Goal: Information Seeking & Learning: Learn about a topic

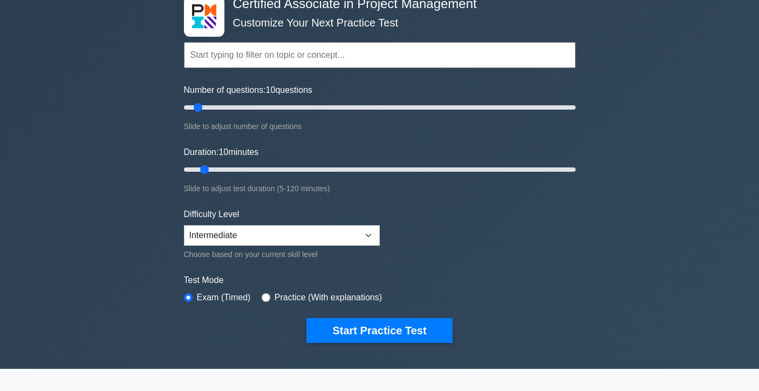
scroll to position [69, 0]
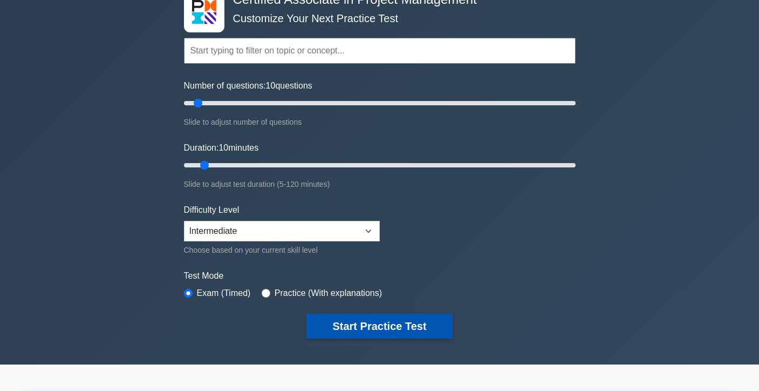
click at [337, 330] on button "Start Practice Test" at bounding box center [380, 326] width 146 height 25
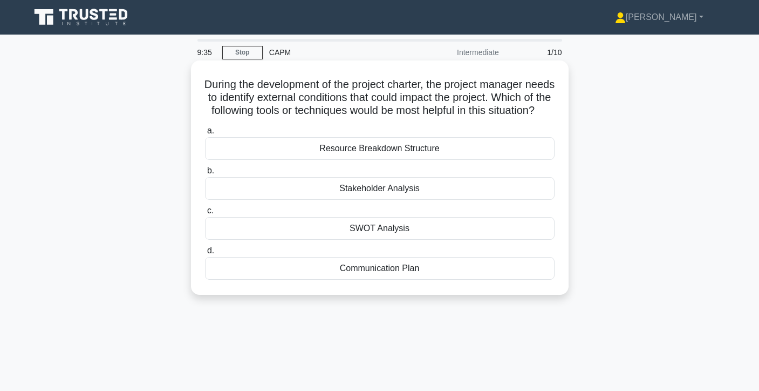
click at [398, 240] on div "SWOT Analysis" at bounding box center [380, 228] width 350 height 23
click at [205, 214] on input "c. SWOT Analysis" at bounding box center [205, 210] width 0 height 7
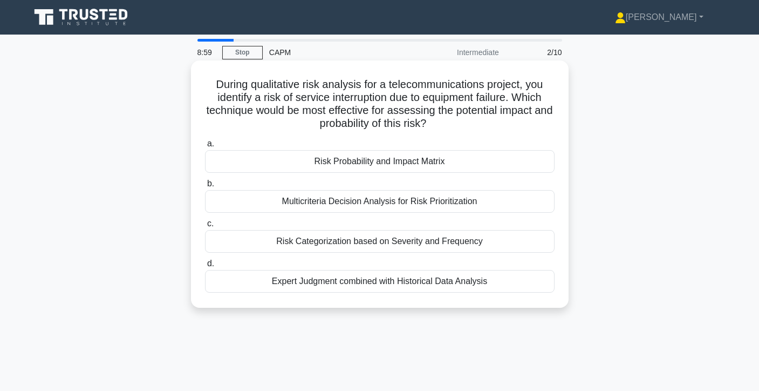
click at [473, 158] on div "Risk Probability and Impact Matrix" at bounding box center [380, 161] width 350 height 23
click at [205, 147] on input "a. Risk Probability and Impact Matrix" at bounding box center [205, 143] width 0 height 7
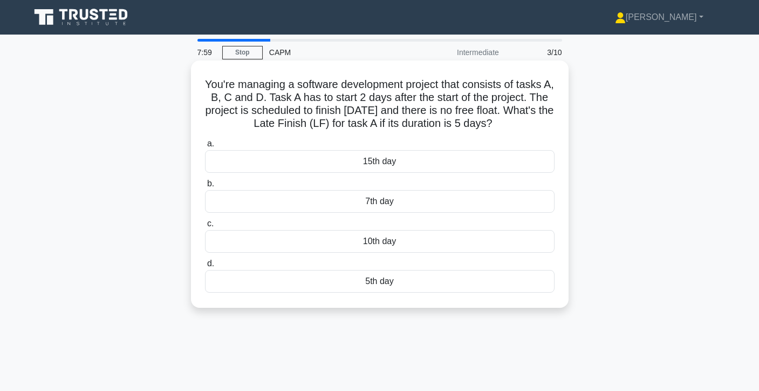
click at [357, 287] on div "5th day" at bounding box center [380, 281] width 350 height 23
click at [205, 267] on input "d. 5th day" at bounding box center [205, 263] width 0 height 7
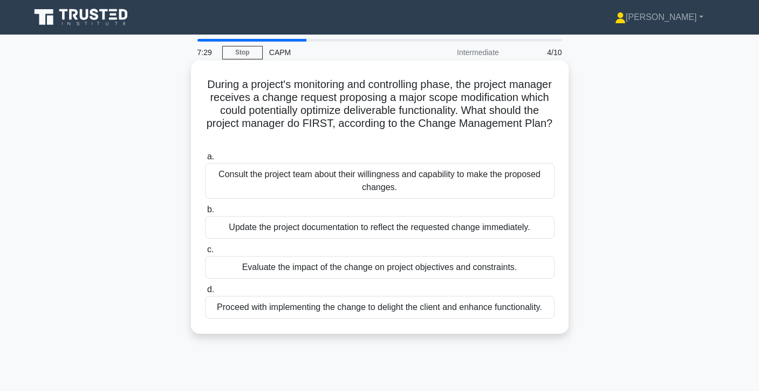
click at [383, 271] on div "Evaluate the impact of the change on project objectives and constraints." at bounding box center [380, 267] width 350 height 23
click at [205, 253] on input "c. Evaluate the impact of the change on project objectives and constraints." at bounding box center [205, 249] width 0 height 7
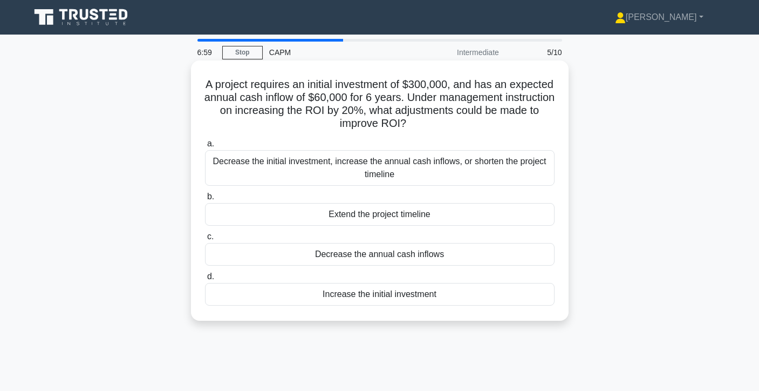
click at [371, 299] on div "Increase the initial investment" at bounding box center [380, 294] width 350 height 23
click at [205, 280] on input "d. Increase the initial investment" at bounding box center [205, 276] width 0 height 7
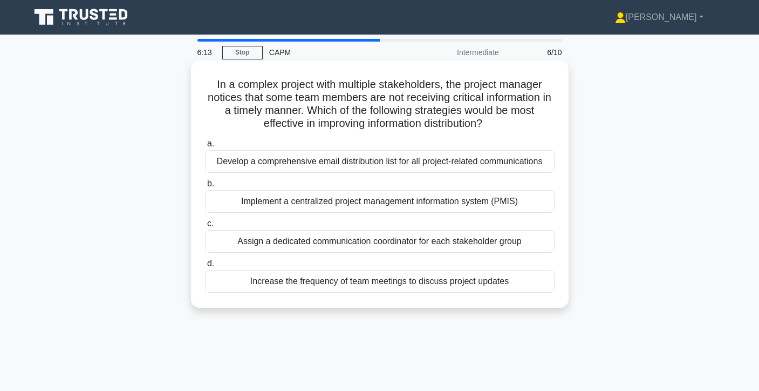
click at [466, 206] on div "Implement a centralized project management information system (PMIS)" at bounding box center [380, 201] width 350 height 23
click at [205, 187] on input "b. Implement a centralized project management information system (PMIS)" at bounding box center [205, 183] width 0 height 7
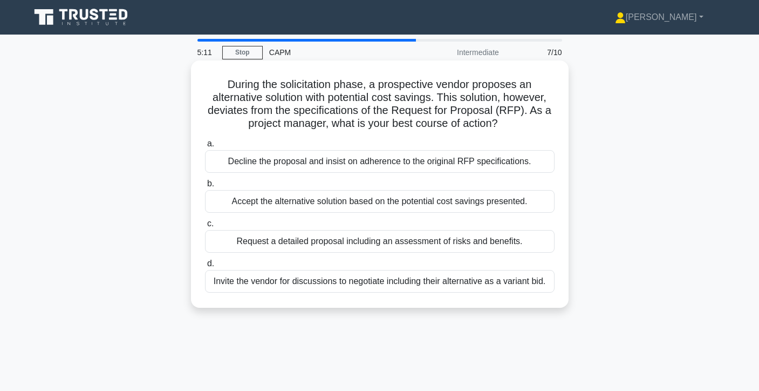
click at [444, 245] on div "Request a detailed proposal including an assessment of risks and benefits." at bounding box center [380, 241] width 350 height 23
click at [205, 227] on input "c. Request a detailed proposal including an assessment of risks and benefits." at bounding box center [205, 223] width 0 height 7
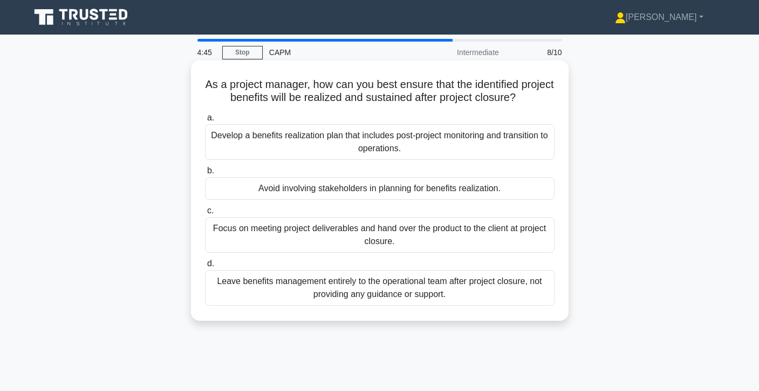
click at [507, 139] on div "Develop a benefits realization plan that includes post-project monitoring and t…" at bounding box center [380, 142] width 350 height 36
click at [205, 121] on input "a. Develop a benefits realization plan that includes post-project monitoring an…" at bounding box center [205, 117] width 0 height 7
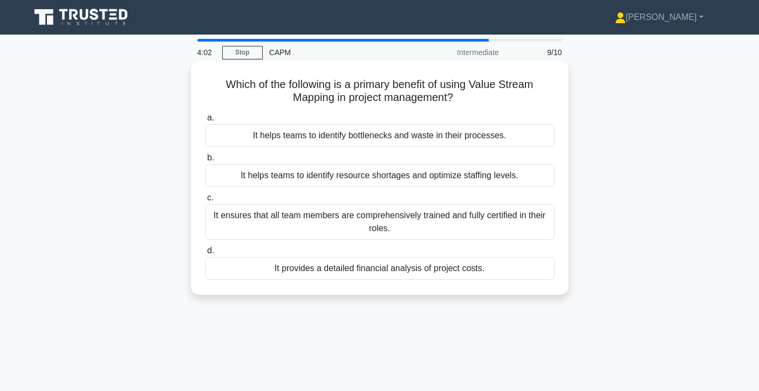
click at [444, 175] on div "It helps teams to identify resource shortages and optimize staffing levels." at bounding box center [380, 175] width 350 height 23
click at [205, 161] on input "b. It helps teams to identify resource shortages and optimize staffing levels." at bounding box center [205, 157] width 0 height 7
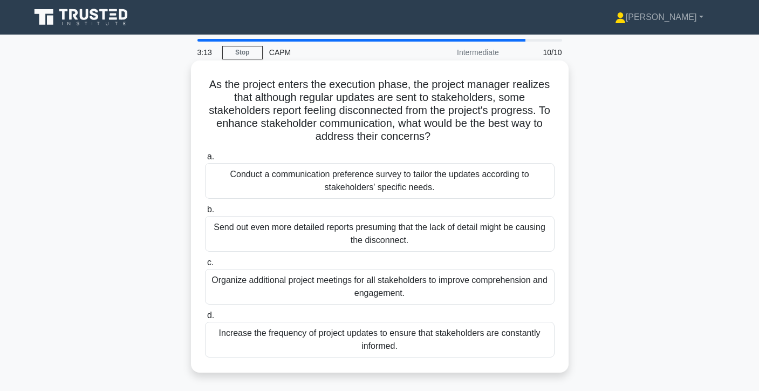
click at [409, 342] on div "Increase the frequency of project updates to ensure that stakeholders are const…" at bounding box center [380, 340] width 350 height 36
click at [205, 319] on input "d. Increase the frequency of project updates to ensure that stakeholders are co…" at bounding box center [205, 315] width 0 height 7
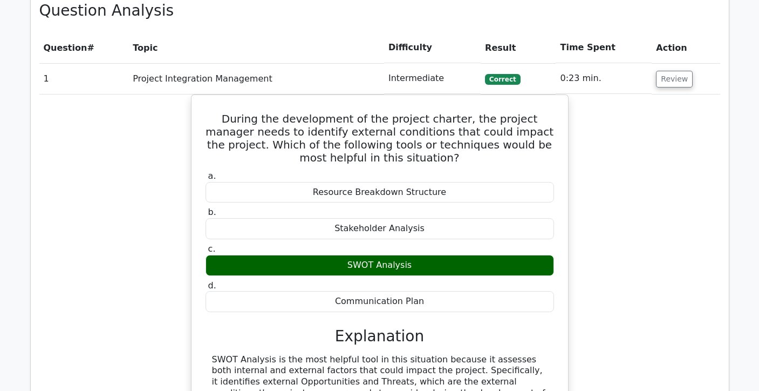
scroll to position [713, 0]
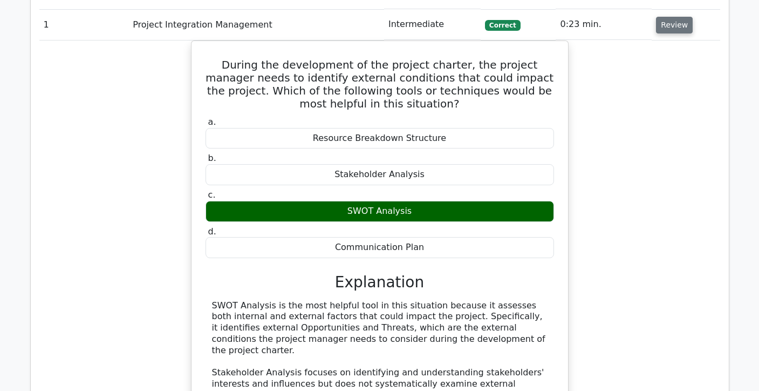
click at [678, 31] on button "Review" at bounding box center [674, 25] width 37 height 17
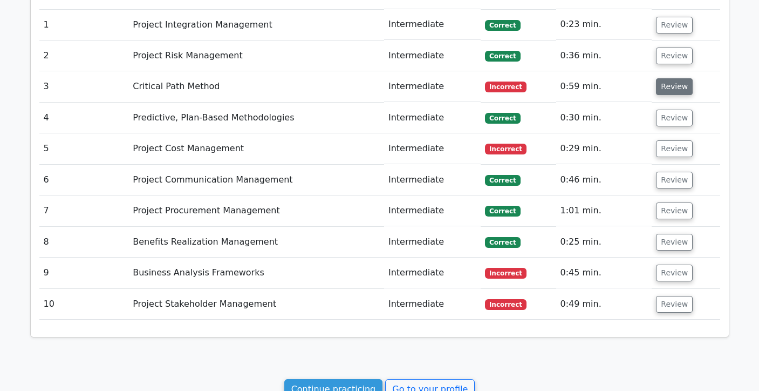
click at [667, 88] on button "Review" at bounding box center [674, 86] width 37 height 17
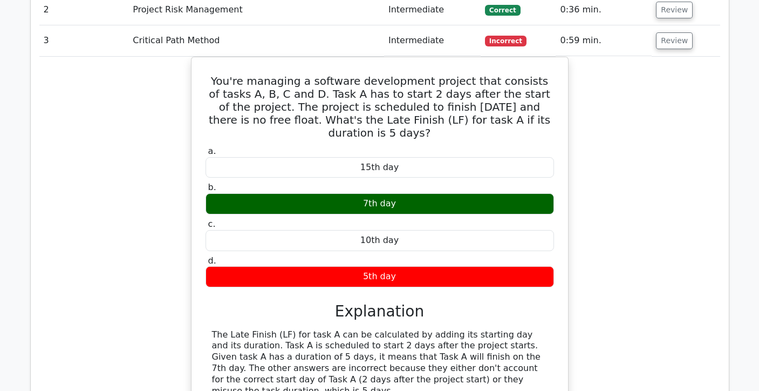
scroll to position [760, 0]
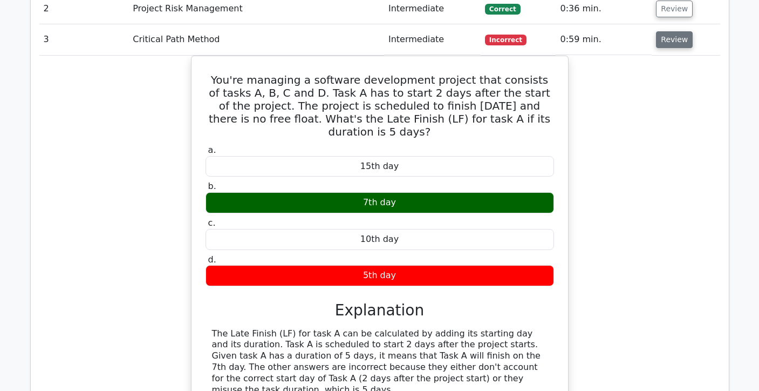
click at [669, 44] on button "Review" at bounding box center [674, 39] width 37 height 17
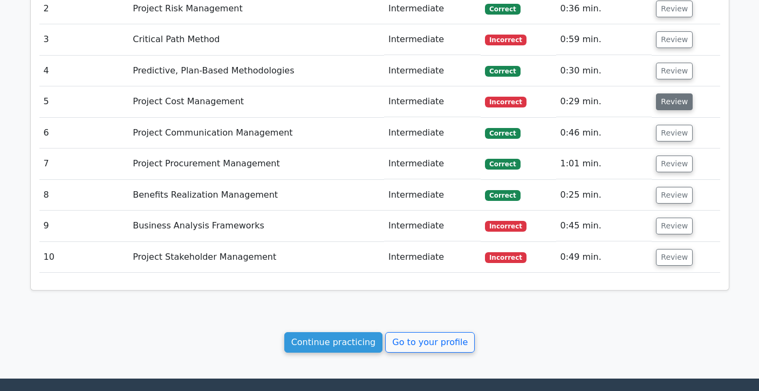
click at [668, 101] on button "Review" at bounding box center [674, 101] width 37 height 17
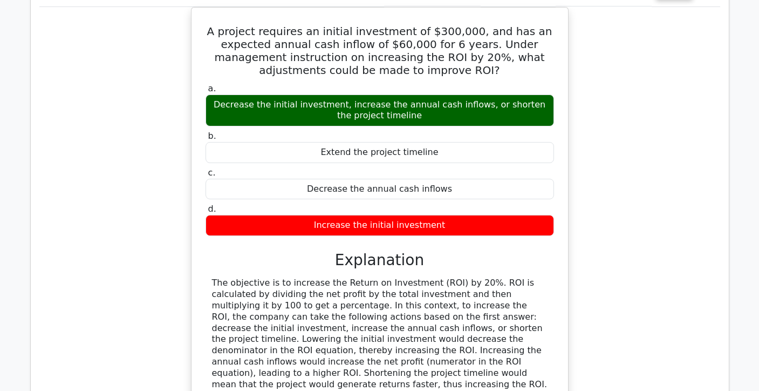
scroll to position [847, 0]
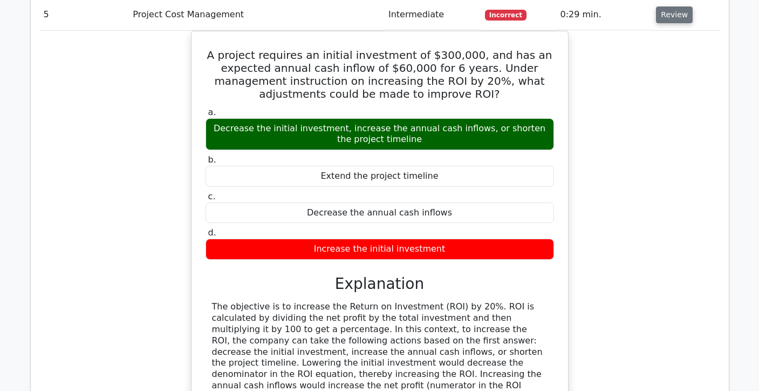
click at [677, 16] on button "Review" at bounding box center [674, 14] width 37 height 17
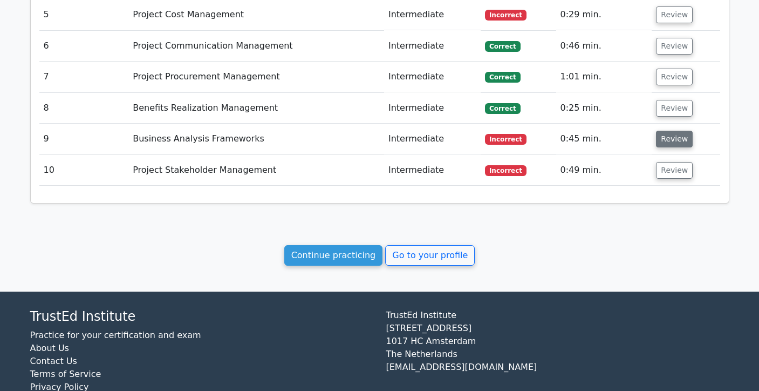
click at [670, 140] on button "Review" at bounding box center [674, 139] width 37 height 17
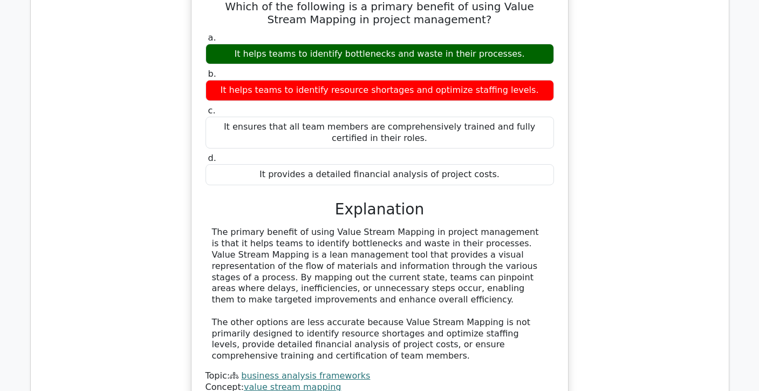
scroll to position [1018, 0]
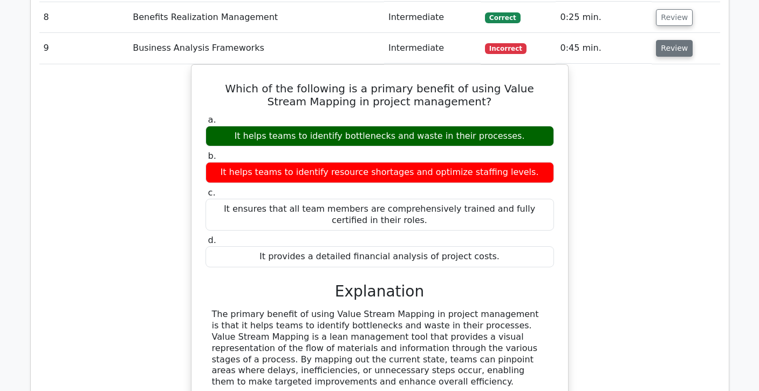
click at [674, 47] on button "Review" at bounding box center [674, 48] width 37 height 17
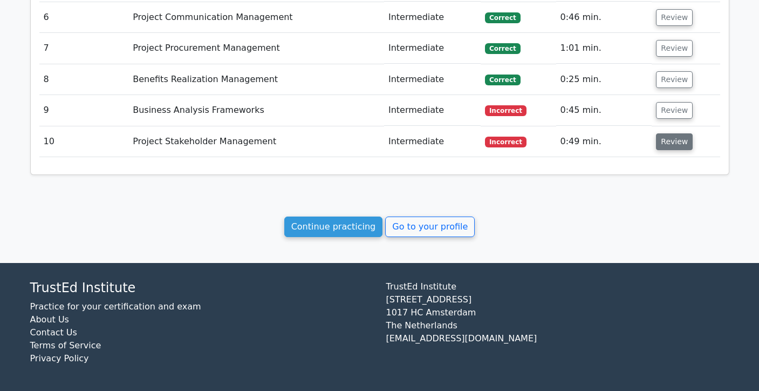
click at [667, 140] on button "Review" at bounding box center [674, 141] width 37 height 17
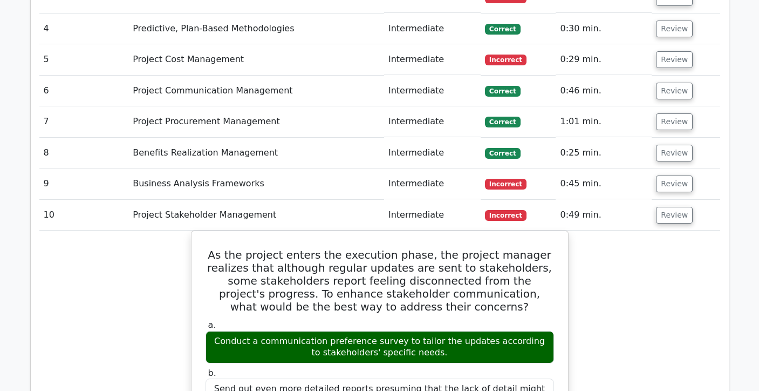
scroll to position [784, 0]
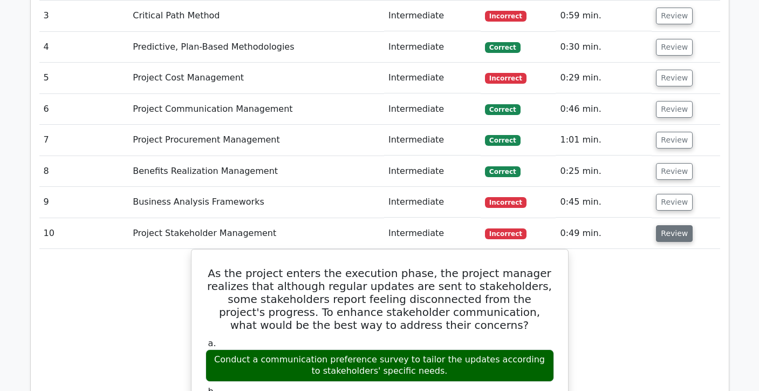
click at [665, 231] on button "Review" at bounding box center [674, 233] width 37 height 17
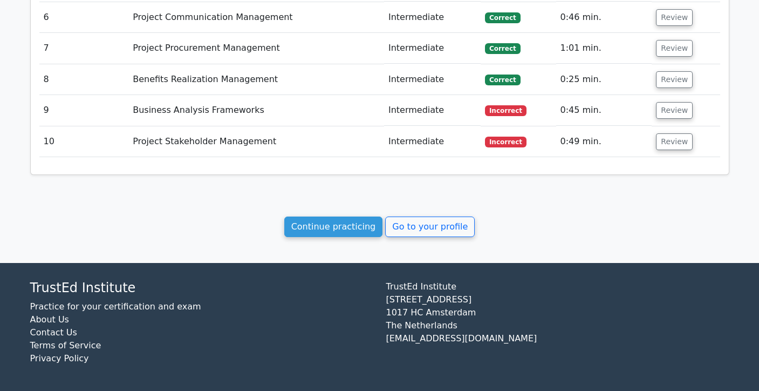
scroll to position [872, 0]
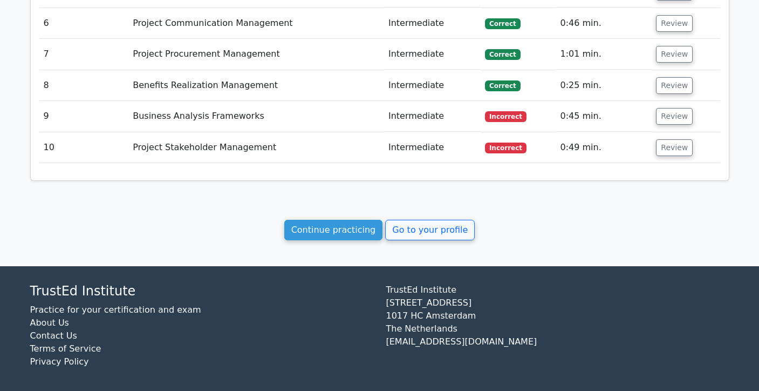
click at [355, 235] on link "Continue practicing" at bounding box center [333, 230] width 99 height 21
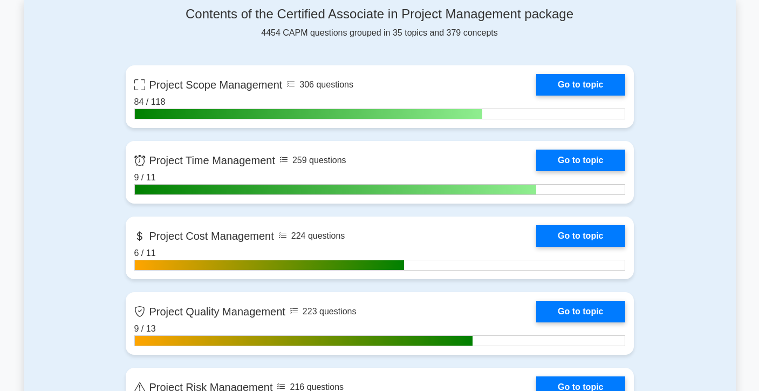
scroll to position [462, 0]
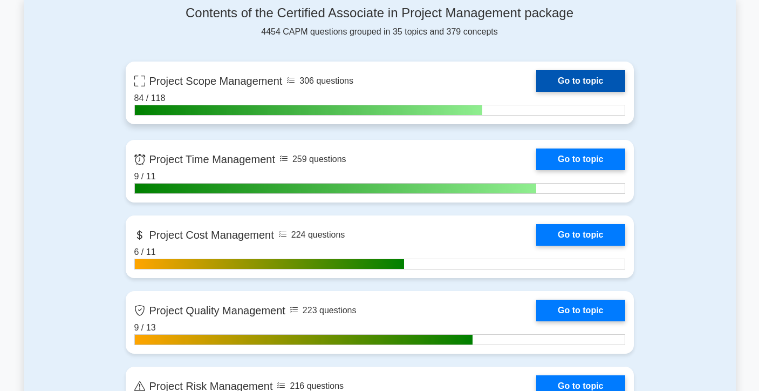
click at [536, 80] on link "Go to topic" at bounding box center [580, 81] width 89 height 22
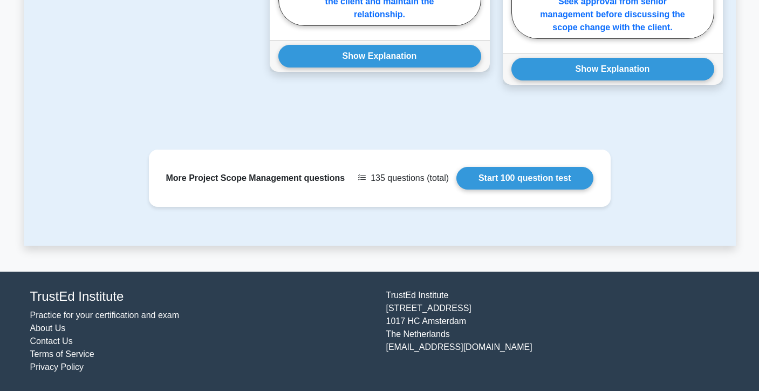
scroll to position [1102, 0]
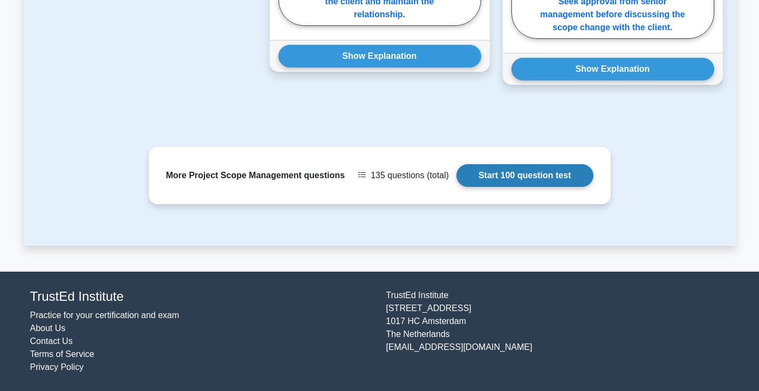
click at [483, 179] on link "Start 100 question test" at bounding box center [525, 175] width 137 height 23
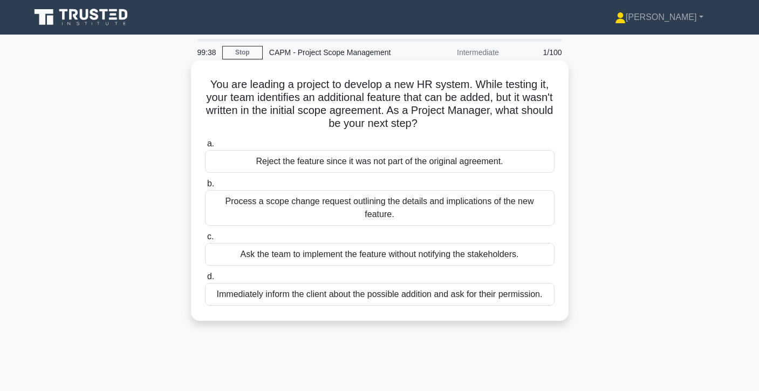
click at [501, 203] on div "Process a scope change request outlining the details and implications of the ne…" at bounding box center [380, 208] width 350 height 36
click at [205, 187] on input "b. Process a scope change request outlining the details and implications of the…" at bounding box center [205, 183] width 0 height 7
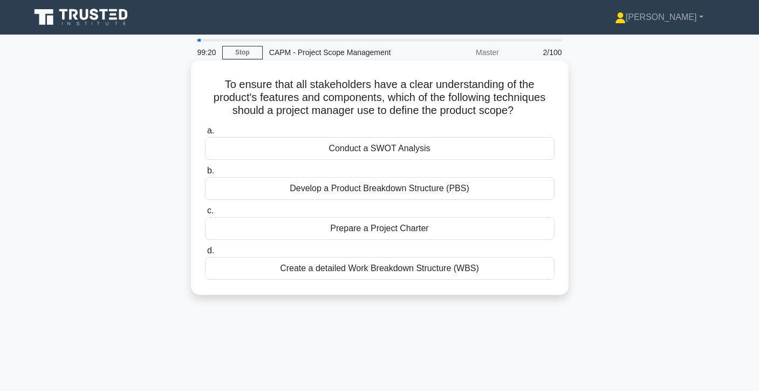
click at [494, 185] on div "Develop a Product Breakdown Structure (PBS)" at bounding box center [380, 188] width 350 height 23
click at [205, 174] on input "b. Develop a Product Breakdown Structure (PBS)" at bounding box center [205, 170] width 0 height 7
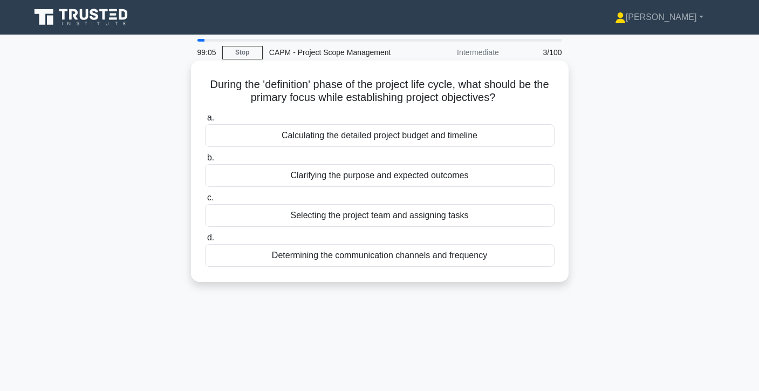
click at [469, 178] on div "Clarifying the purpose and expected outcomes" at bounding box center [380, 175] width 350 height 23
click at [205, 161] on input "b. Clarifying the purpose and expected outcomes" at bounding box center [205, 157] width 0 height 7
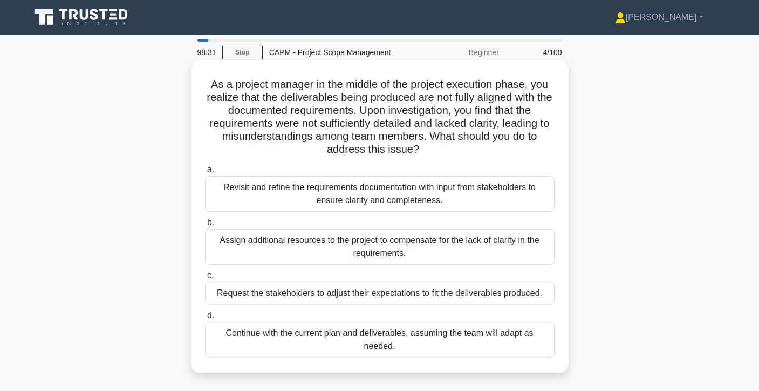
click at [463, 201] on div "Revisit and refine the requirements documentation with input from stakeholders …" at bounding box center [380, 194] width 350 height 36
click at [205, 173] on input "a. Revisit and refine the requirements documentation with input from stakeholde…" at bounding box center [205, 169] width 0 height 7
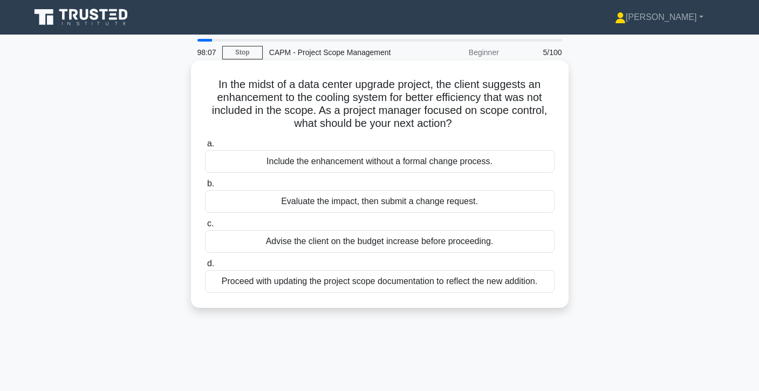
click at [463, 203] on div "Evaluate the impact, then submit a change request." at bounding box center [380, 201] width 350 height 23
click at [205, 187] on input "b. Evaluate the impact, then submit a change request." at bounding box center [205, 183] width 0 height 7
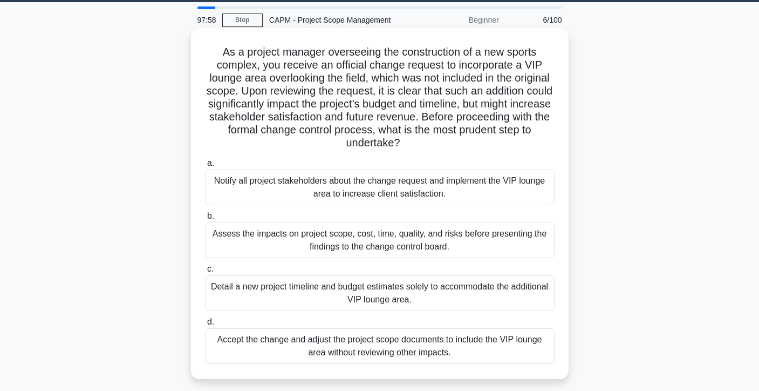
scroll to position [46, 0]
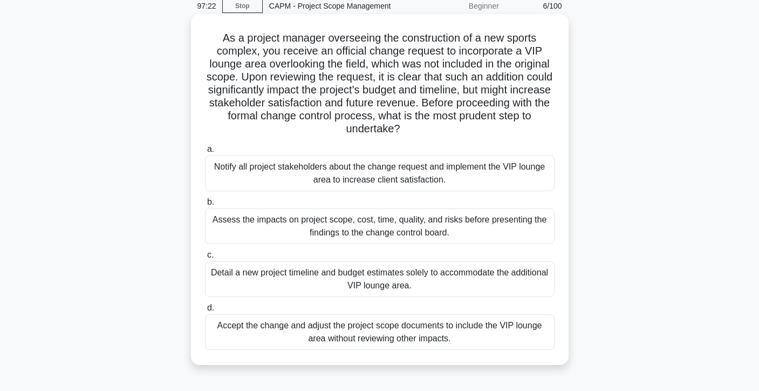
click at [500, 228] on div "Assess the impacts on project scope, cost, time, quality, and risks before pres…" at bounding box center [380, 226] width 350 height 36
click at [205, 206] on input "b. Assess the impacts on project scope, cost, time, quality, and risks before p…" at bounding box center [205, 202] width 0 height 7
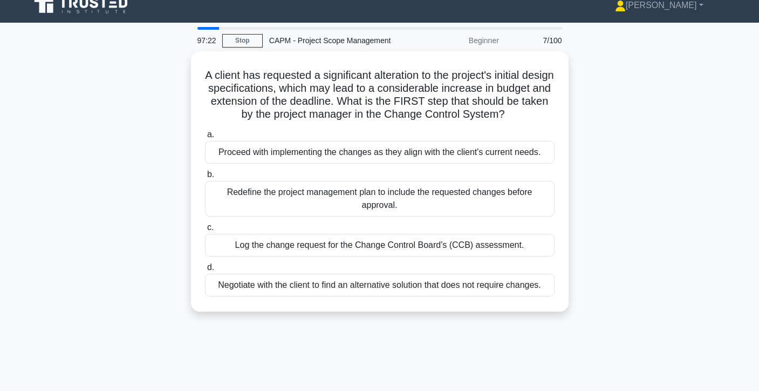
scroll to position [0, 0]
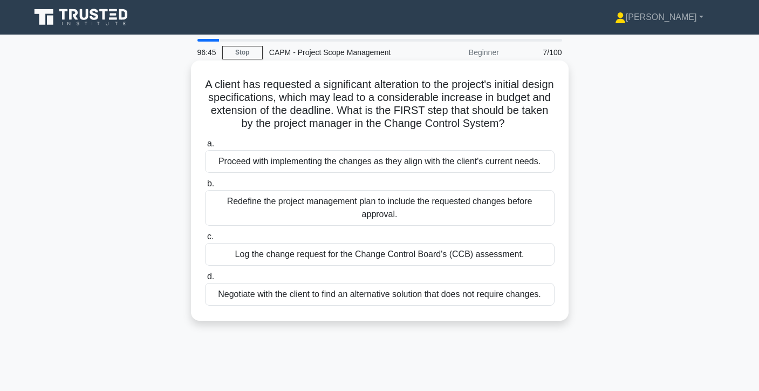
click at [495, 256] on div "Log the change request for the Change Control Board's (CCB) assessment." at bounding box center [380, 254] width 350 height 23
click at [205, 240] on input "c. Log the change request for the Change Control Board's (CCB) assessment." at bounding box center [205, 236] width 0 height 7
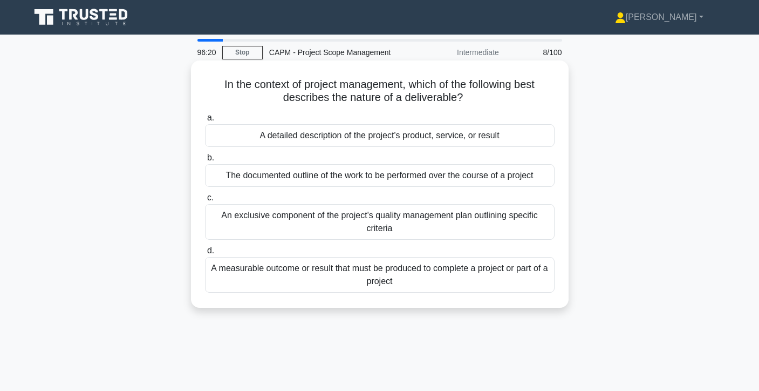
click at [527, 276] on div "A measurable outcome or result that must be produced to complete a project or p…" at bounding box center [380, 275] width 350 height 36
click at [205, 254] on input "d. A measurable outcome or result that must be produced to complete a project o…" at bounding box center [205, 250] width 0 height 7
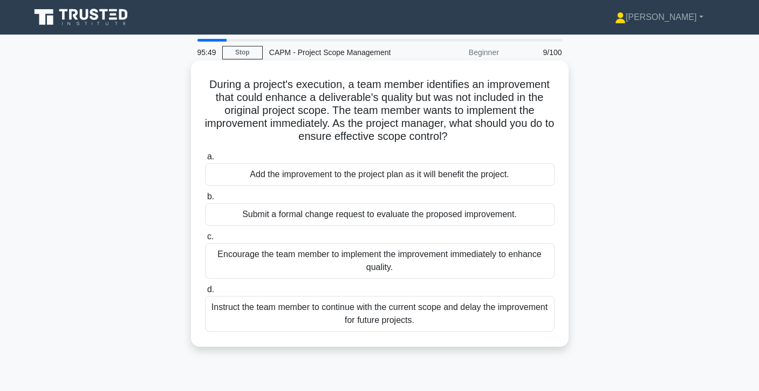
click at [529, 220] on div "Submit a formal change request to evaluate the proposed improvement." at bounding box center [380, 214] width 350 height 23
click at [205, 200] on input "b. Submit a formal change request to evaluate the proposed improvement." at bounding box center [205, 196] width 0 height 7
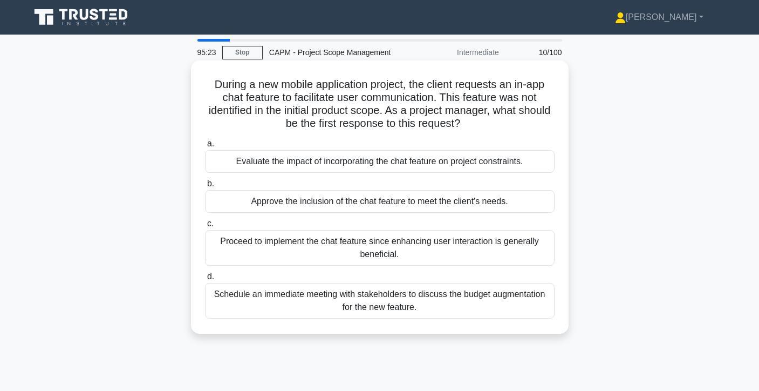
click at [521, 164] on div "Evaluate the impact of incorporating the chat feature on project constraints." at bounding box center [380, 161] width 350 height 23
click at [205, 147] on input "a. Evaluate the impact of incorporating the chat feature on project constraints." at bounding box center [205, 143] width 0 height 7
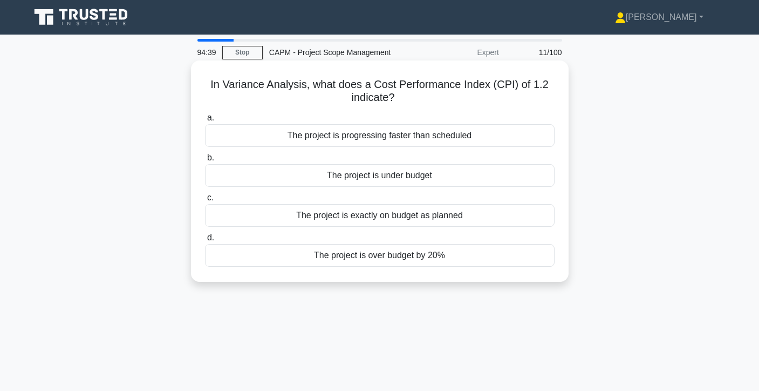
click at [473, 178] on div "The project is under budget" at bounding box center [380, 175] width 350 height 23
click at [205, 161] on input "b. The project is under budget" at bounding box center [205, 157] width 0 height 7
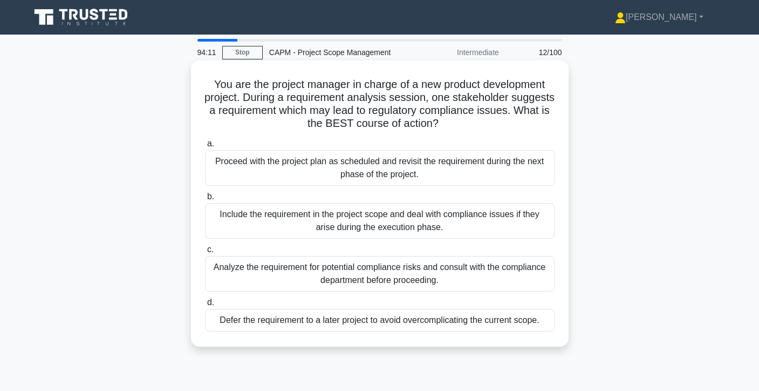
click at [423, 269] on div "Analyze the requirement for potential compliance risks and consult with the com…" at bounding box center [380, 274] width 350 height 36
click at [205, 253] on input "c. Analyze the requirement for potential compliance risks and consult with the …" at bounding box center [205, 249] width 0 height 7
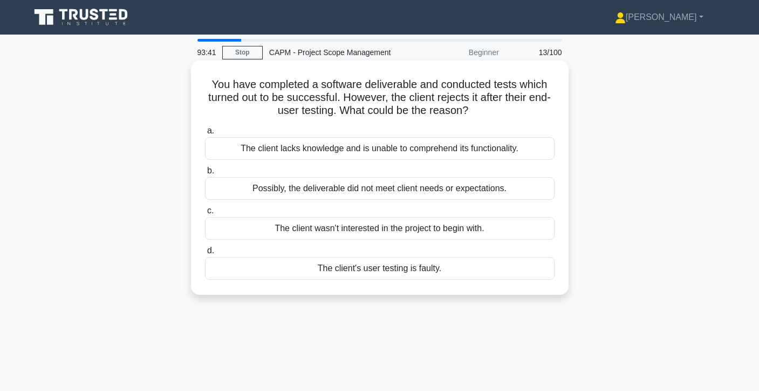
click at [522, 189] on div "Possibly, the deliverable did not meet client needs or expectations." at bounding box center [380, 188] width 350 height 23
click at [205, 174] on input "b. Possibly, the deliverable did not meet client needs or expectations." at bounding box center [205, 170] width 0 height 7
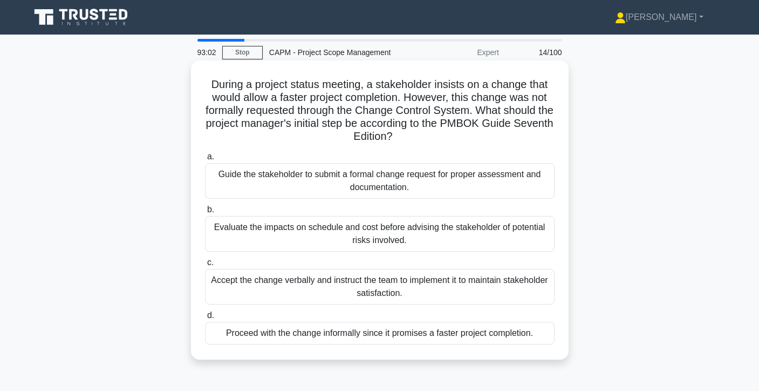
click at [531, 189] on div "Guide the stakeholder to submit a formal change request for proper assessment a…" at bounding box center [380, 181] width 350 height 36
click at [205, 160] on input "a. Guide the stakeholder to submit a formal change request for proper assessmen…" at bounding box center [205, 156] width 0 height 7
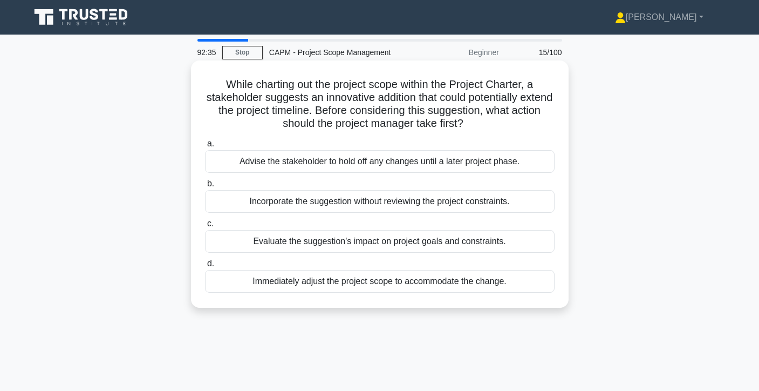
click at [485, 241] on div "Evaluate the suggestion's impact on project goals and constraints." at bounding box center [380, 241] width 350 height 23
click at [205, 227] on input "c. Evaluate the suggestion's impact on project goals and constraints." at bounding box center [205, 223] width 0 height 7
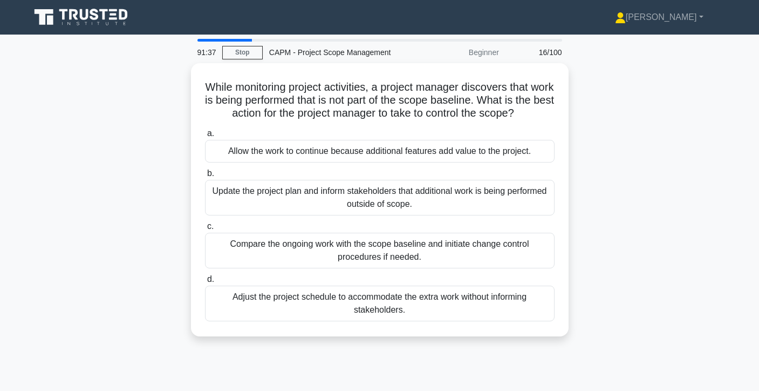
click at [485, 241] on div "Compare the ongoing work with the scope baseline and initiate change control pr…" at bounding box center [380, 251] width 350 height 36
click at [205, 230] on input "c. Compare the ongoing work with the scope baseline and initiate change control…" at bounding box center [205, 226] width 0 height 7
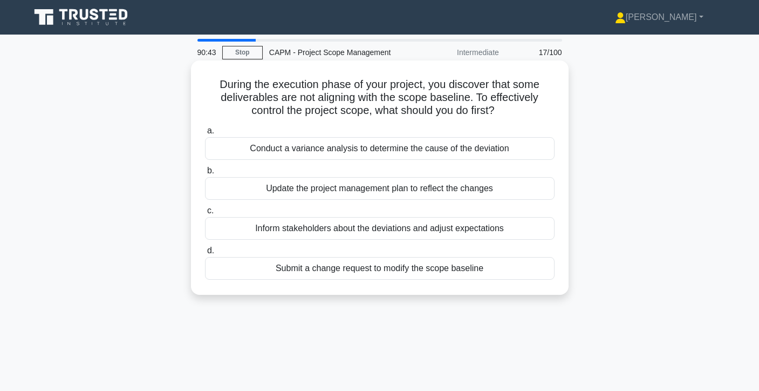
click at [518, 148] on div "Conduct a variance analysis to determine the cause of the deviation" at bounding box center [380, 148] width 350 height 23
click at [205, 134] on input "a. Conduct a variance analysis to determine the cause of the deviation" at bounding box center [205, 130] width 0 height 7
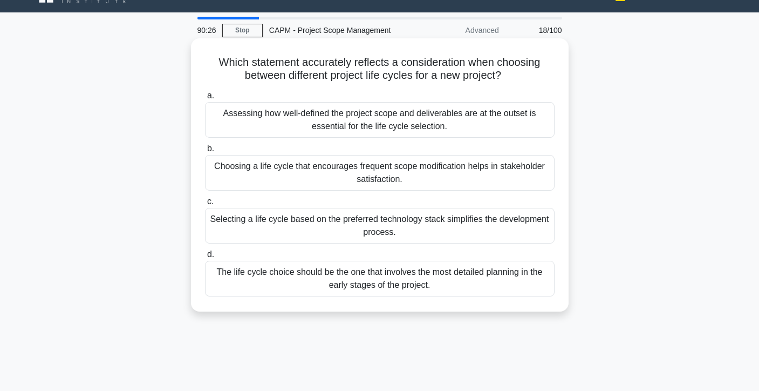
scroll to position [27, 0]
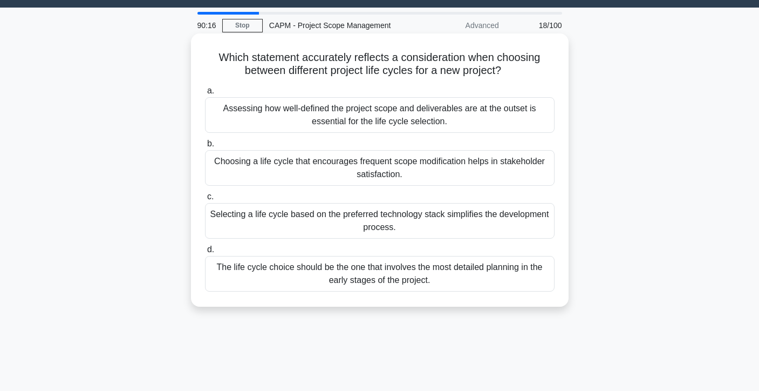
click at [455, 281] on div "The life cycle choice should be the one that involves the most detailed plannin…" at bounding box center [380, 274] width 350 height 36
click at [205, 253] on input "d. The life cycle choice should be the one that involves the most detailed plan…" at bounding box center [205, 249] width 0 height 7
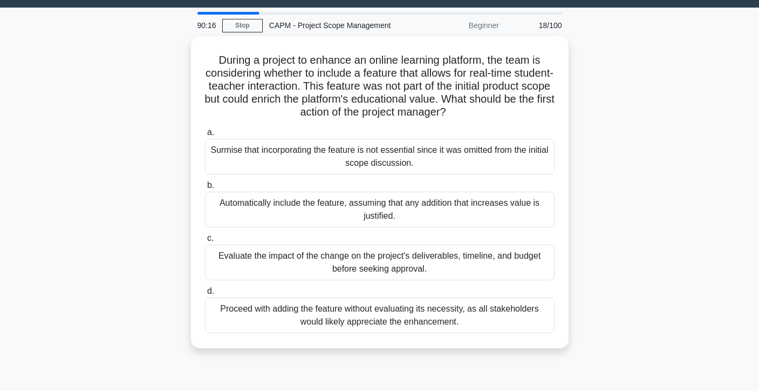
scroll to position [0, 0]
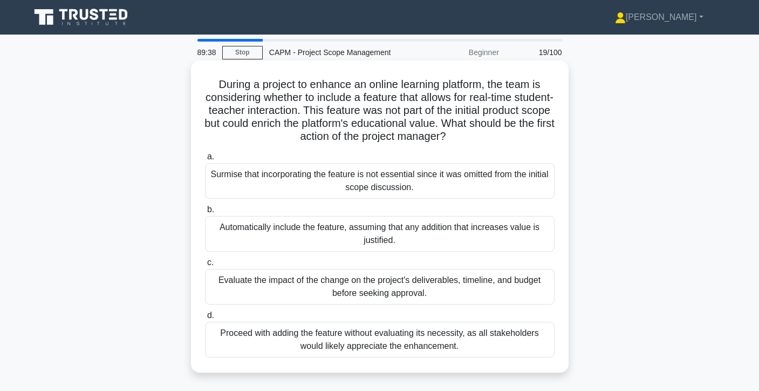
click at [492, 282] on div "Evaluate the impact of the change on the project's deliverables, timeline, and …" at bounding box center [380, 287] width 350 height 36
click at [205, 266] on input "c. Evaluate the impact of the change on the project's deliverables, timeline, a…" at bounding box center [205, 262] width 0 height 7
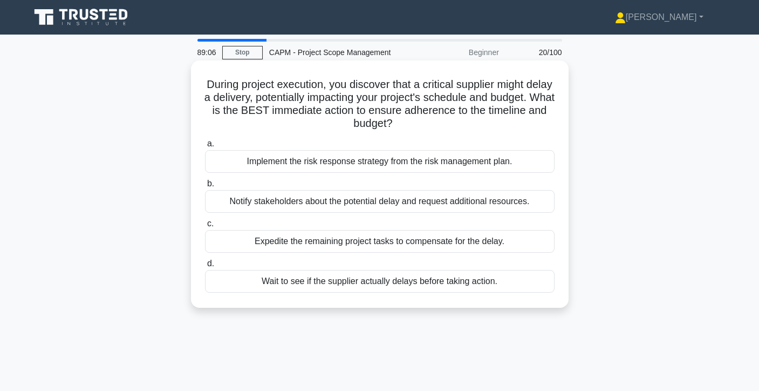
click at [539, 164] on div "Implement the risk response strategy from the risk management plan." at bounding box center [380, 161] width 350 height 23
click at [205, 147] on input "a. Implement the risk response strategy from the risk management plan." at bounding box center [205, 143] width 0 height 7
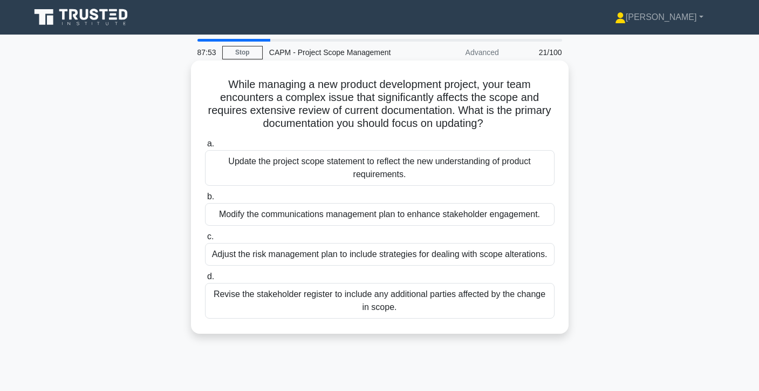
click at [486, 259] on div "Adjust the risk management plan to include strategies for dealing with scope al…" at bounding box center [380, 254] width 350 height 23
click at [205, 240] on input "c. Adjust the risk management plan to include strategies for dealing with scope…" at bounding box center [205, 236] width 0 height 7
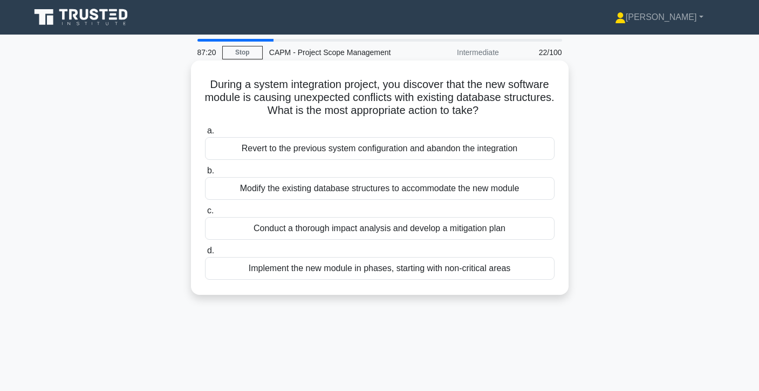
click at [522, 228] on div "Conduct a thorough impact analysis and develop a mitigation plan" at bounding box center [380, 228] width 350 height 23
click at [205, 214] on input "c. Conduct a thorough impact analysis and develop a mitigation plan" at bounding box center [205, 210] width 0 height 7
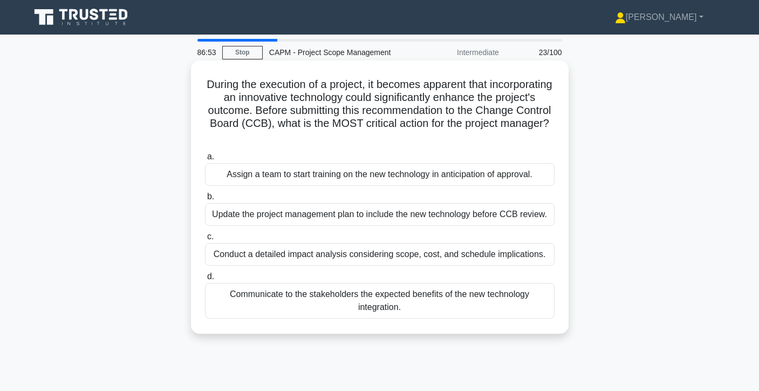
click at [532, 258] on div "Conduct a detailed impact analysis considering scope, cost, and schedule implic…" at bounding box center [380, 254] width 350 height 23
click at [205, 240] on input "c. Conduct a detailed impact analysis considering scope, cost, and schedule imp…" at bounding box center [205, 236] width 0 height 7
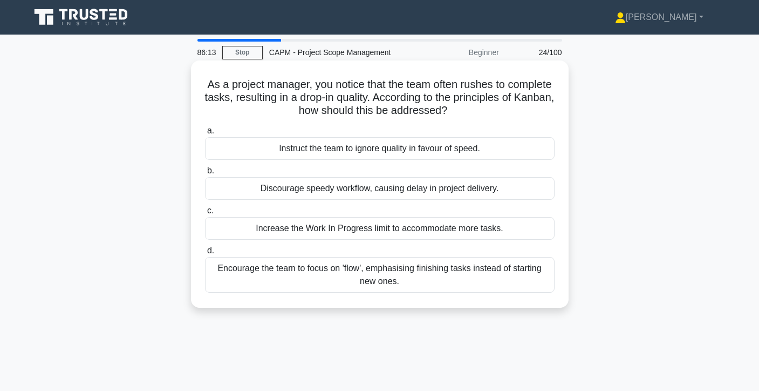
click at [490, 275] on div "Encourage the team to focus on 'flow', emphasising finishing tasks instead of s…" at bounding box center [380, 275] width 350 height 36
click at [205, 254] on input "d. Encourage the team to focus on 'flow', emphasising finishing tasks instead o…" at bounding box center [205, 250] width 0 height 7
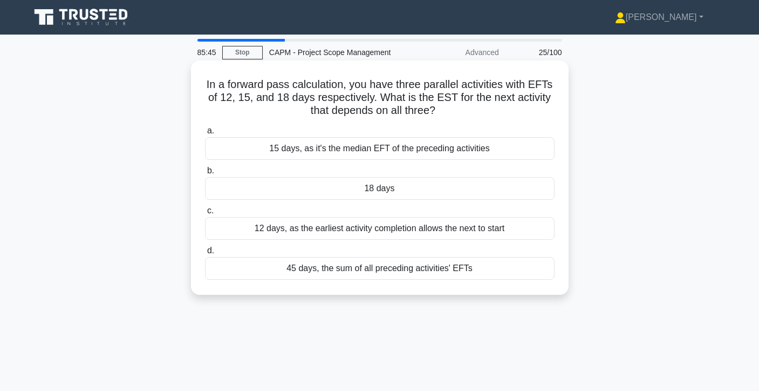
click at [408, 274] on div "45 days, the sum of all preceding activities' EFTs" at bounding box center [380, 268] width 350 height 23
click at [205, 254] on input "d. 45 days, the sum of all preceding activities' EFTs" at bounding box center [205, 250] width 0 height 7
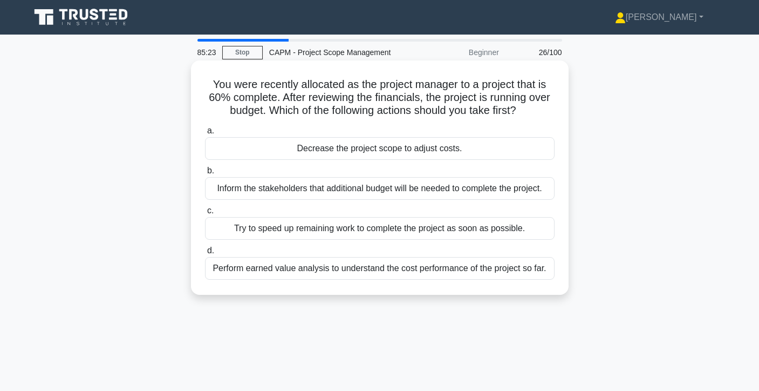
click at [445, 269] on div "Perform earned value analysis to understand the cost performance of the project…" at bounding box center [380, 268] width 350 height 23
click at [205, 254] on input "d. Perform earned value analysis to understand the cost performance of the proj…" at bounding box center [205, 250] width 0 height 7
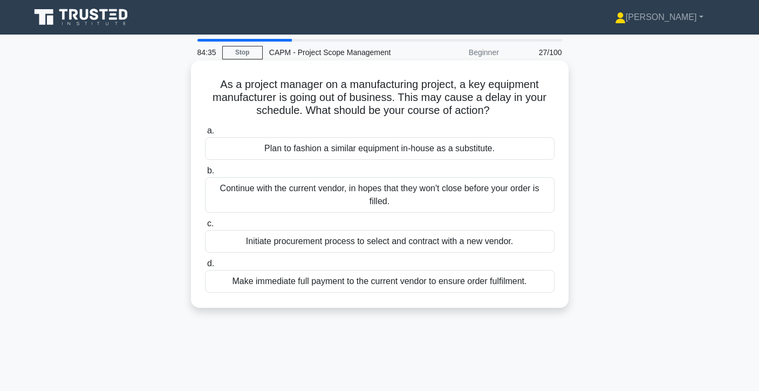
click at [414, 241] on div "Initiate procurement process to select and contract with a new vendor." at bounding box center [380, 241] width 350 height 23
click at [205, 227] on input "c. Initiate procurement process to select and contract with a new vendor." at bounding box center [205, 223] width 0 height 7
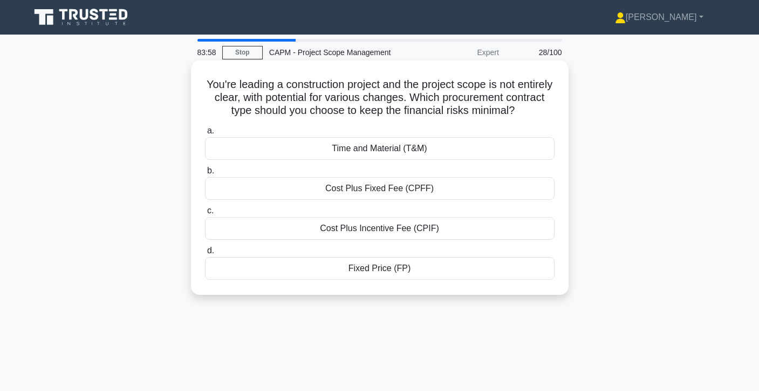
click at [439, 191] on div "Cost Plus Fixed Fee (CPFF)" at bounding box center [380, 188] width 350 height 23
click at [205, 174] on input "b. Cost Plus Fixed Fee (CPFF)" at bounding box center [205, 170] width 0 height 7
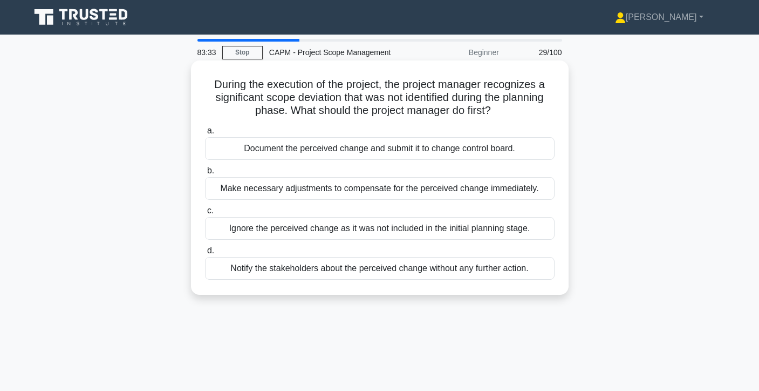
click at [454, 149] on div "Document the perceived change and submit it to change control board." at bounding box center [380, 148] width 350 height 23
click at [205, 134] on input "a. Document the perceived change and submit it to change control board." at bounding box center [205, 130] width 0 height 7
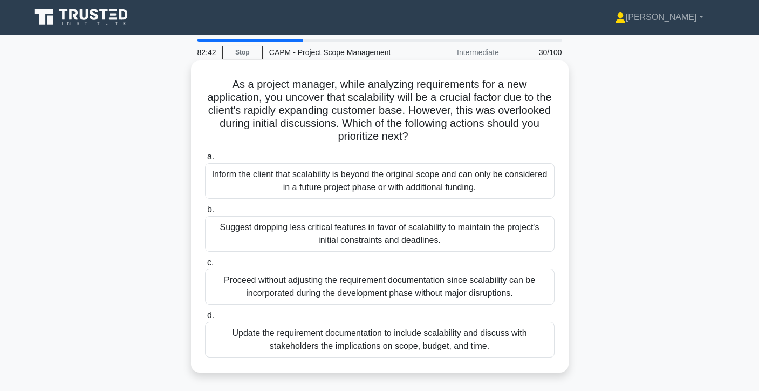
click at [365, 335] on div "Update the requirement documentation to include scalability and discuss with st…" at bounding box center [380, 340] width 350 height 36
click at [205, 319] on input "d. Update the requirement documentation to include scalability and discuss with…" at bounding box center [205, 315] width 0 height 7
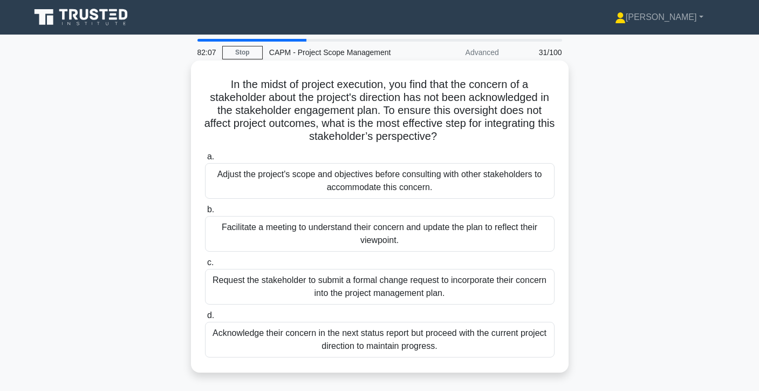
click at [411, 293] on div "Request the stakeholder to submit a formal change request to incorporate their …" at bounding box center [380, 287] width 350 height 36
click at [205, 266] on input "c. Request the stakeholder to submit a formal change request to incorporate the…" at bounding box center [205, 262] width 0 height 7
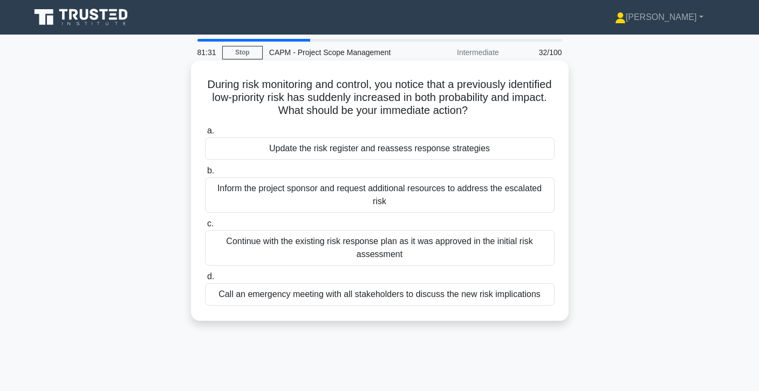
click at [541, 153] on div "Update the risk register and reassess response strategies" at bounding box center [380, 148] width 350 height 23
click at [205, 134] on input "a. Update the risk register and reassess response strategies" at bounding box center [205, 130] width 0 height 7
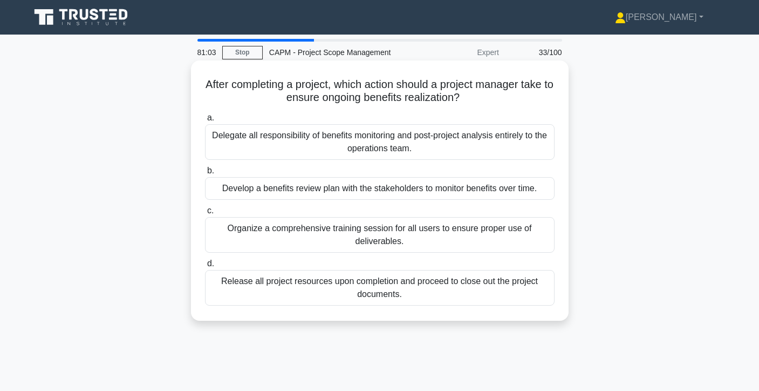
click at [461, 190] on div "Develop a benefits review plan with the stakeholders to monitor benefits over t…" at bounding box center [380, 188] width 350 height 23
click at [205, 174] on input "b. Develop a benefits review plan with the stakeholders to monitor benefits ove…" at bounding box center [205, 170] width 0 height 7
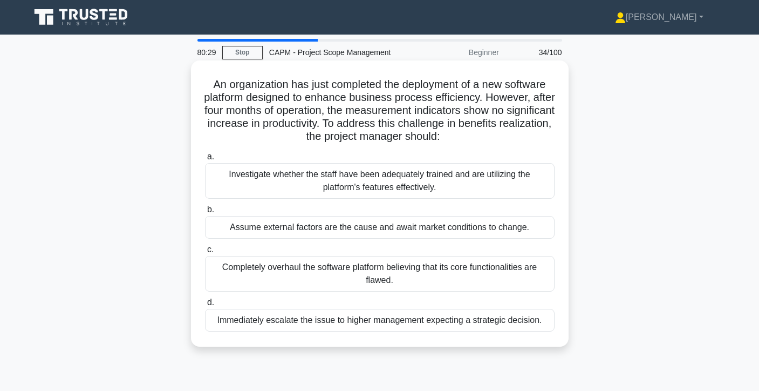
click at [472, 179] on div "Investigate whether the staff have been adequately trained and are utilizing th…" at bounding box center [380, 181] width 350 height 36
click at [205, 160] on input "a. Investigate whether the staff have been adequately trained and are utilizing…" at bounding box center [205, 156] width 0 height 7
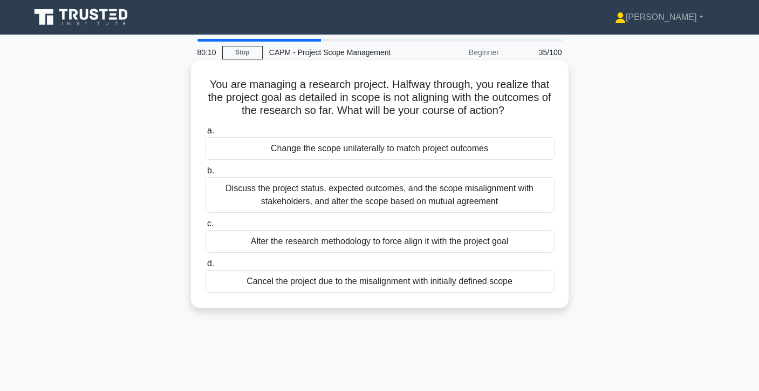
click at [447, 195] on div "Discuss the project status, expected outcomes, and the scope misalignment with …" at bounding box center [380, 195] width 350 height 36
click at [205, 174] on input "b. Discuss the project status, expected outcomes, and the scope misalignment wi…" at bounding box center [205, 170] width 0 height 7
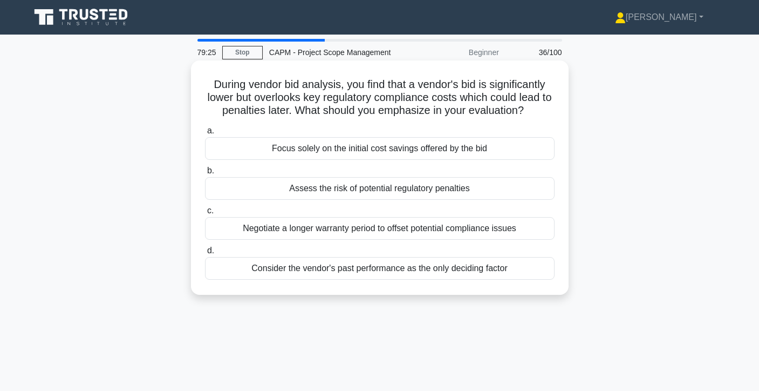
click at [444, 189] on div "Assess the risk of potential regulatory penalties" at bounding box center [380, 188] width 350 height 23
click at [205, 174] on input "b. Assess the risk of potential regulatory penalties" at bounding box center [205, 170] width 0 height 7
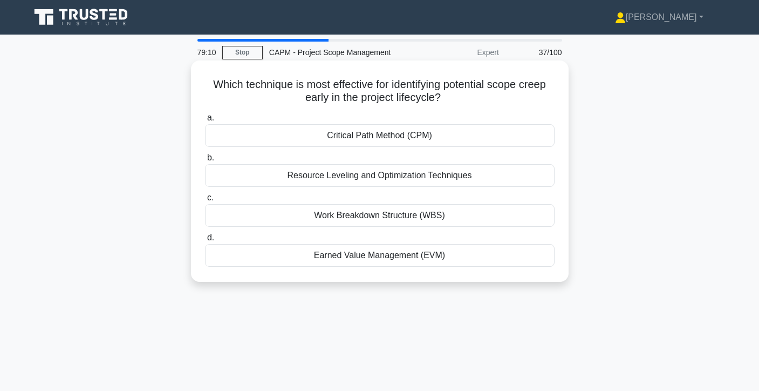
click at [363, 259] on div "Earned Value Management (EVM)" at bounding box center [380, 255] width 350 height 23
click at [205, 241] on input "d. Earned Value Management (EVM)" at bounding box center [205, 237] width 0 height 7
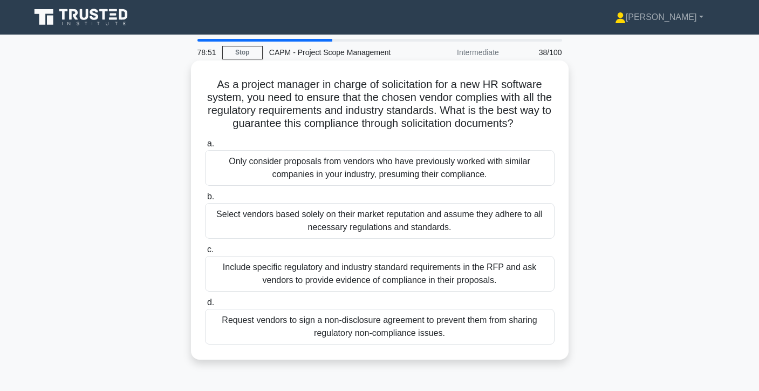
click at [377, 281] on div "Include specific regulatory and industry standard requirements in the RFP and a…" at bounding box center [380, 274] width 350 height 36
click at [205, 253] on input "c. Include specific regulatory and industry standard requirements in the RFP an…" at bounding box center [205, 249] width 0 height 7
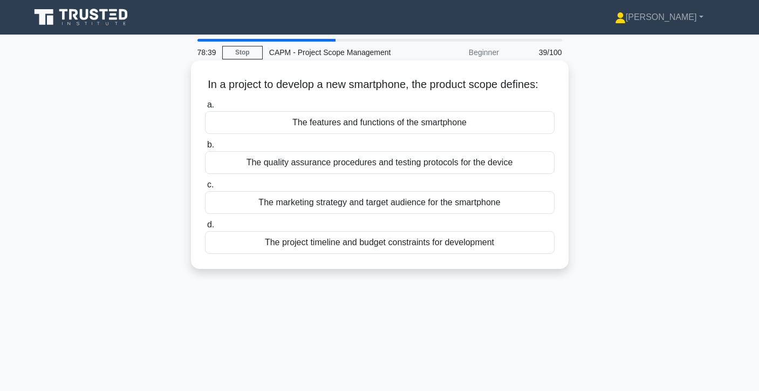
click at [400, 135] on div "a. The features and functions of the smartphone b. The quality assurance proced…" at bounding box center [380, 176] width 363 height 160
click at [400, 129] on div "The features and functions of the smartphone" at bounding box center [380, 122] width 350 height 23
click at [205, 108] on input "a. The features and functions of the smartphone" at bounding box center [205, 104] width 0 height 7
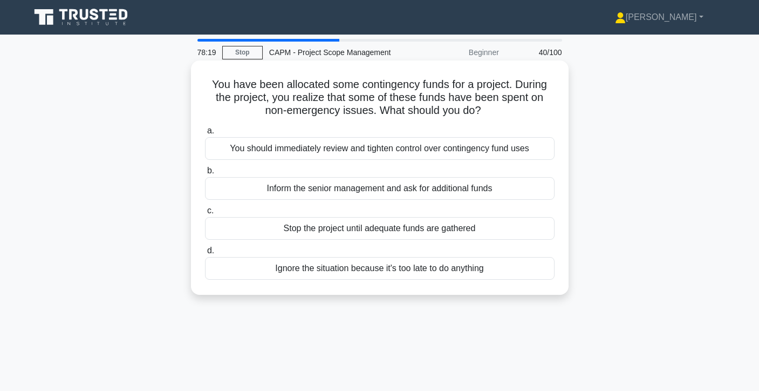
click at [412, 150] on div "You should immediately review and tighten control over contingency fund uses" at bounding box center [380, 148] width 350 height 23
click at [205, 134] on input "a. You should immediately review and tighten control over contingency fund uses" at bounding box center [205, 130] width 0 height 7
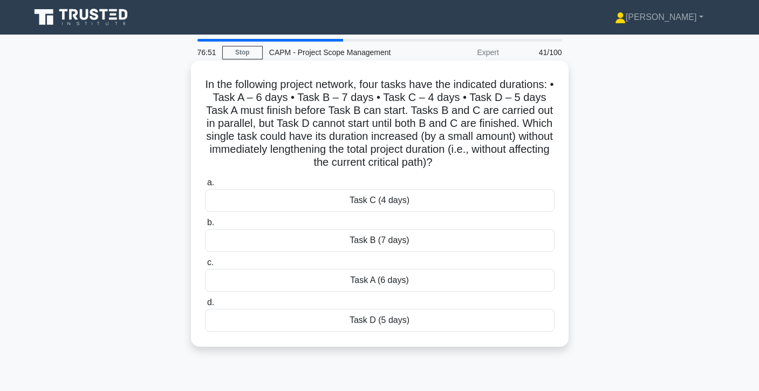
click at [380, 236] on div "Task B (7 days)" at bounding box center [380, 240] width 350 height 23
click at [205, 226] on input "b. Task B (7 days)" at bounding box center [205, 222] width 0 height 7
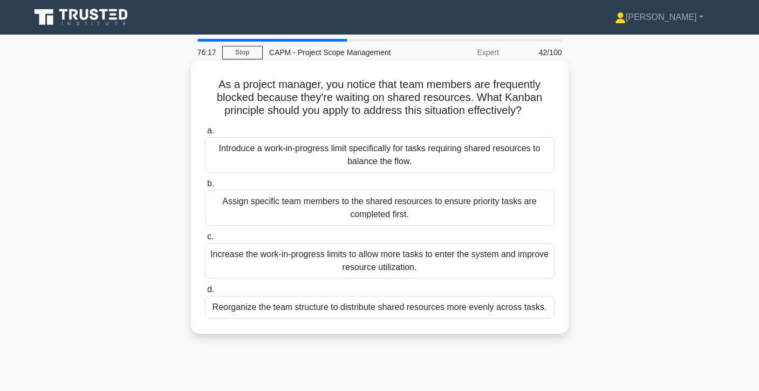
click at [459, 165] on div "Introduce a work-in-progress limit specifically for tasks requiring shared reso…" at bounding box center [380, 155] width 350 height 36
click at [205, 134] on input "a. Introduce a work-in-progress limit specifically for tasks requiring shared r…" at bounding box center [205, 130] width 0 height 7
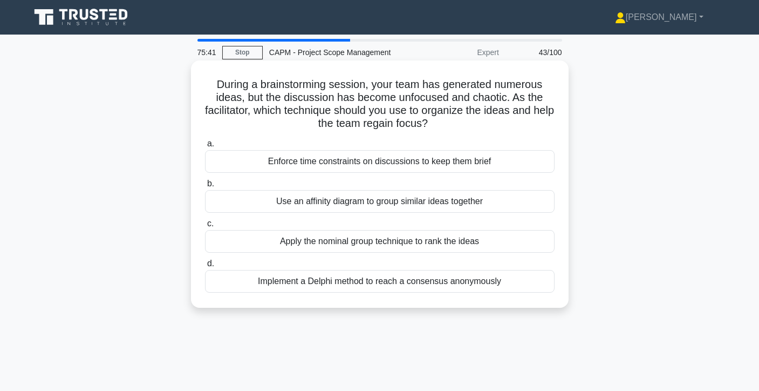
click at [414, 290] on div "Implement a Delphi method to reach a consensus anonymously" at bounding box center [380, 281] width 350 height 23
click at [205, 267] on input "d. Implement a Delphi method to reach a consensus anonymously" at bounding box center [205, 263] width 0 height 7
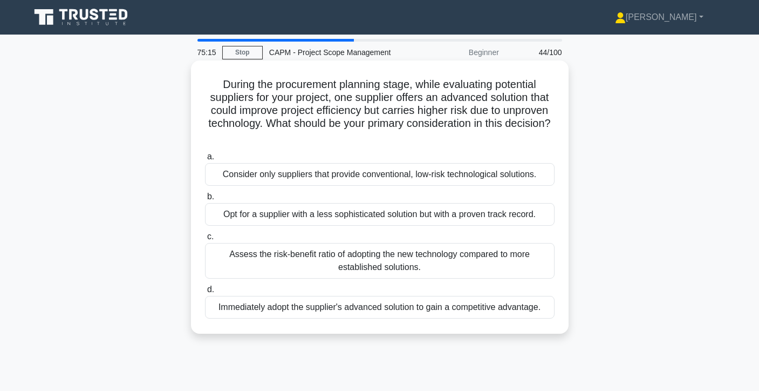
click at [436, 259] on div "Assess the risk-benefit ratio of adopting the new technology compared to more e…" at bounding box center [380, 261] width 350 height 36
click at [205, 240] on input "c. Assess the risk-benefit ratio of adopting the new technology compared to mor…" at bounding box center [205, 236] width 0 height 7
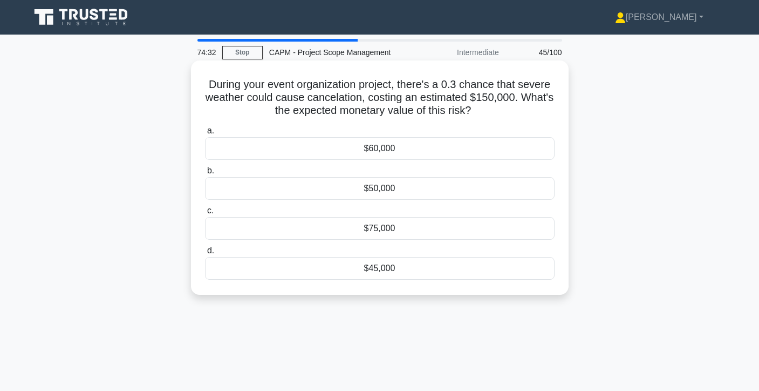
click at [357, 267] on div "$45,000" at bounding box center [380, 268] width 350 height 23
click at [205, 254] on input "d. $45,000" at bounding box center [205, 250] width 0 height 7
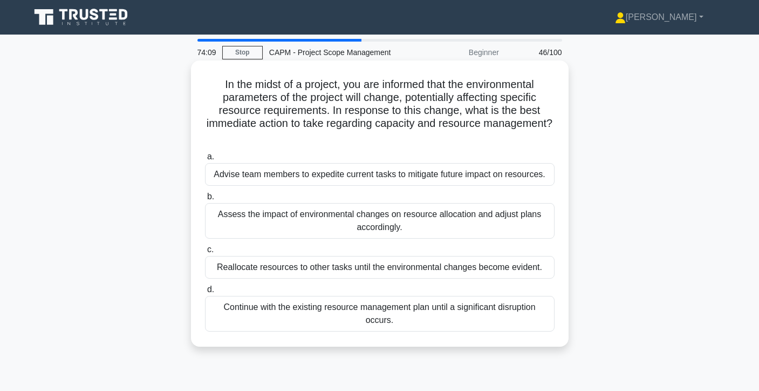
click at [401, 228] on div "Assess the impact of environmental changes on resource allocation and adjust pl…" at bounding box center [380, 221] width 350 height 36
click at [205, 200] on input "b. Assess the impact of environmental changes on resource allocation and adjust…" at bounding box center [205, 196] width 0 height 7
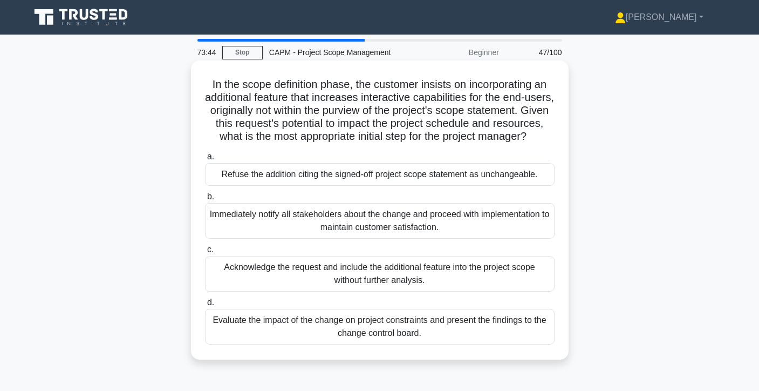
click at [423, 327] on div "Evaluate the impact of the change on project constraints and present the findin…" at bounding box center [380, 327] width 350 height 36
click at [205, 306] on input "d. Evaluate the impact of the change on project constraints and present the fin…" at bounding box center [205, 302] width 0 height 7
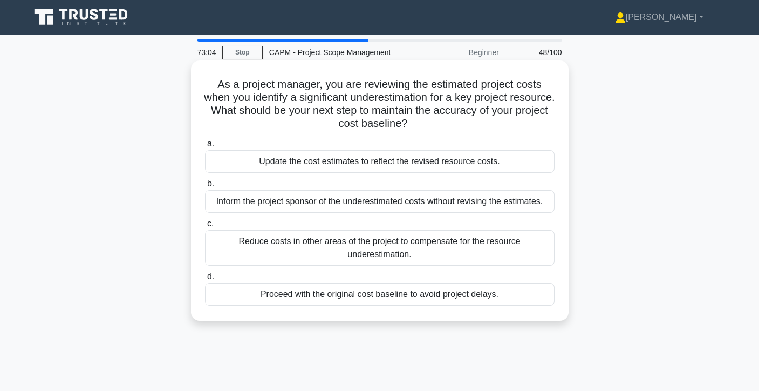
click at [438, 247] on div "Reduce costs in other areas of the project to compensate for the resource under…" at bounding box center [380, 248] width 350 height 36
click at [205, 227] on input "c. Reduce costs in other areas of the project to compensate for the resource un…" at bounding box center [205, 223] width 0 height 7
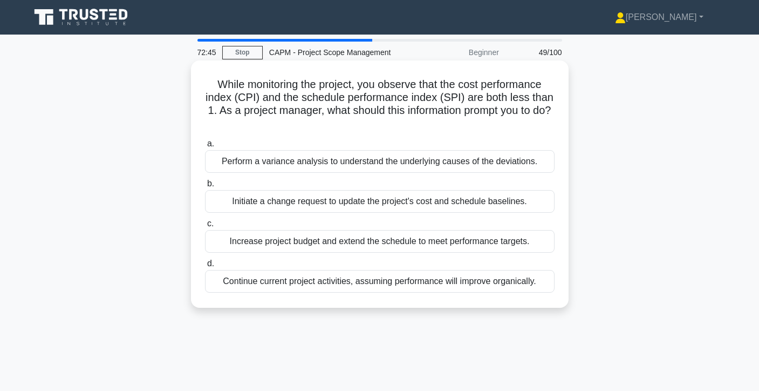
click at [443, 163] on div "Perform a variance analysis to understand the underlying causes of the deviatio…" at bounding box center [380, 161] width 350 height 23
click at [205, 147] on input "a. Perform a variance analysis to understand the underlying causes of the devia…" at bounding box center [205, 143] width 0 height 7
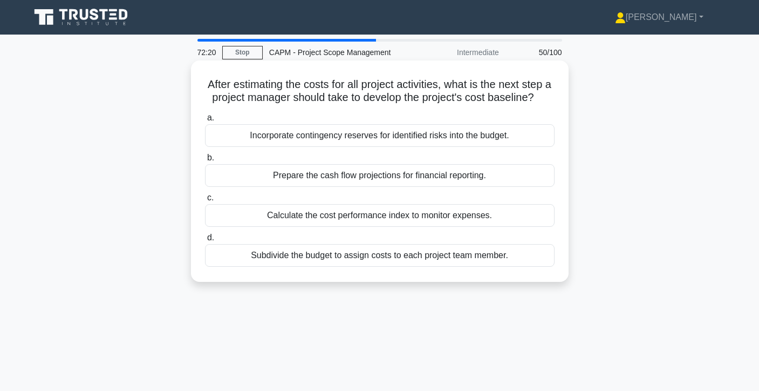
click at [407, 135] on div "Incorporate contingency reserves for identified risks into the budget." at bounding box center [380, 135] width 350 height 23
click at [205, 121] on input "a. Incorporate contingency reserves for identified risks into the budget." at bounding box center [205, 117] width 0 height 7
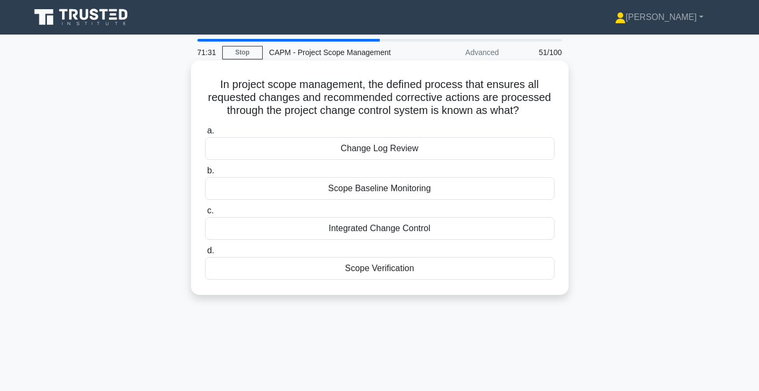
click at [400, 152] on div "Change Log Review" at bounding box center [380, 148] width 350 height 23
click at [205, 134] on input "a. Change Log Review" at bounding box center [205, 130] width 0 height 7
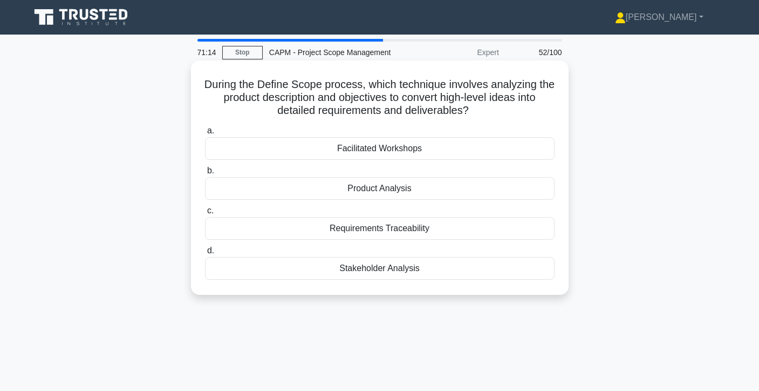
click at [400, 231] on div "Requirements Traceability" at bounding box center [380, 228] width 350 height 23
click at [205, 214] on input "c. Requirements Traceability" at bounding box center [205, 210] width 0 height 7
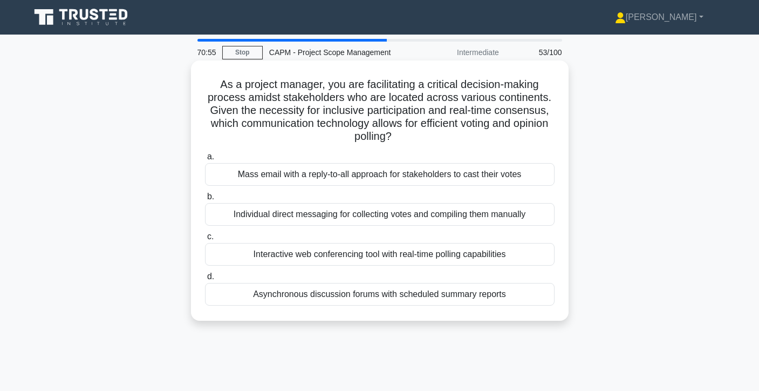
click at [392, 258] on div "Interactive web conferencing tool with real-time polling capabilities" at bounding box center [380, 254] width 350 height 23
click at [205, 240] on input "c. Interactive web conferencing tool with real-time polling capabilities" at bounding box center [205, 236] width 0 height 7
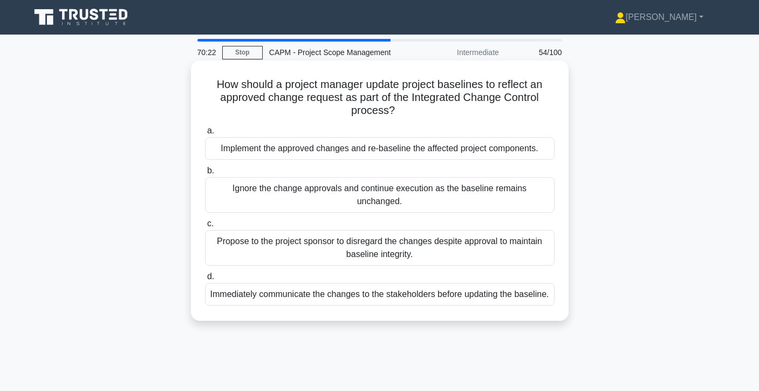
click at [419, 158] on div "Implement the approved changes and re-baseline the affected project components." at bounding box center [380, 148] width 350 height 23
click at [205, 134] on input "a. Implement the approved changes and re-baseline the affected project componen…" at bounding box center [205, 130] width 0 height 7
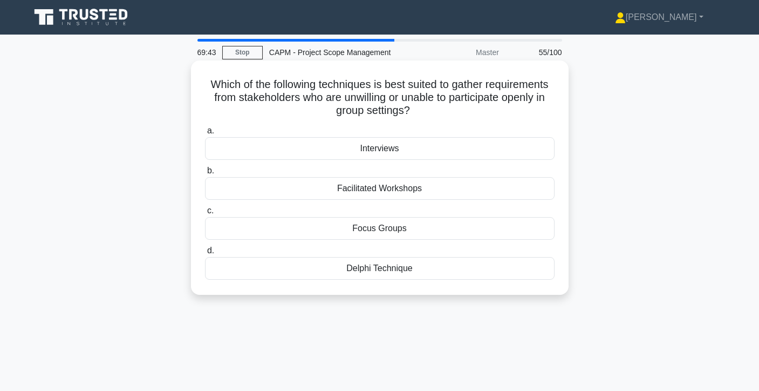
click at [361, 227] on div "Focus Groups" at bounding box center [380, 228] width 350 height 23
click at [205, 214] on input "c. Focus Groups" at bounding box center [205, 210] width 0 height 7
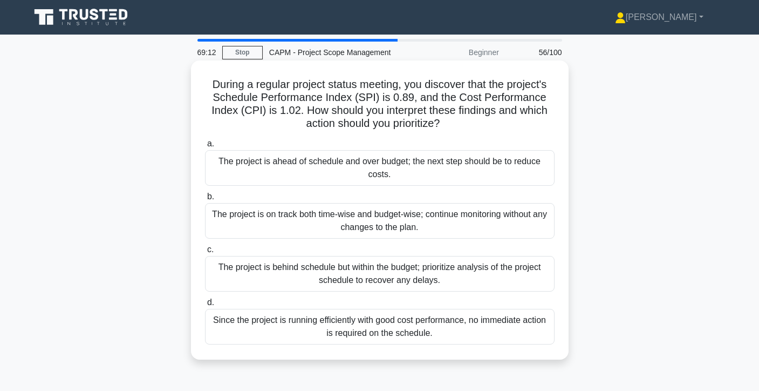
click at [347, 270] on div "The project is behind schedule but within the budget; prioritize analysis of th…" at bounding box center [380, 274] width 350 height 36
click at [205, 253] on input "c. The project is behind schedule but within the budget; prioritize analysis of…" at bounding box center [205, 249] width 0 height 7
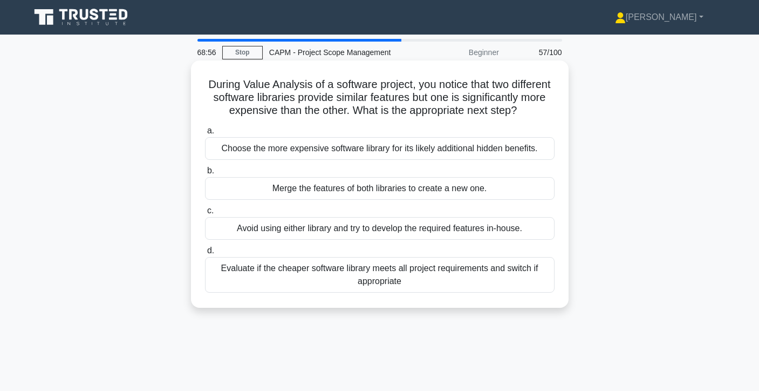
click at [451, 182] on div "Merge the features of both libraries to create a new one." at bounding box center [380, 188] width 350 height 23
click at [205, 174] on input "b. Merge the features of both libraries to create a new one." at bounding box center [205, 170] width 0 height 7
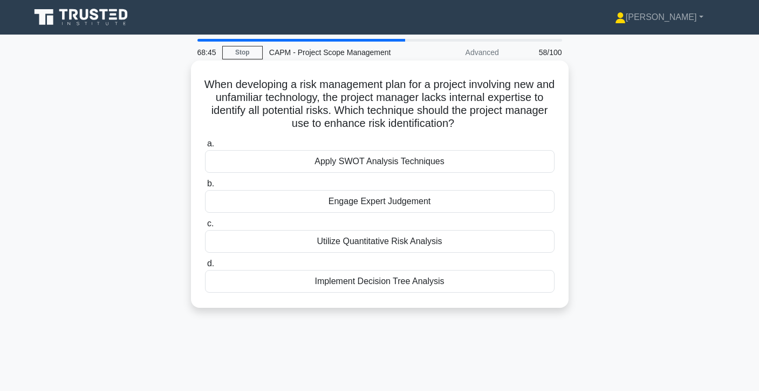
click at [447, 163] on div "Apply SWOT Analysis Techniques" at bounding box center [380, 161] width 350 height 23
click at [205, 147] on input "a. Apply SWOT Analysis Techniques" at bounding box center [205, 143] width 0 height 7
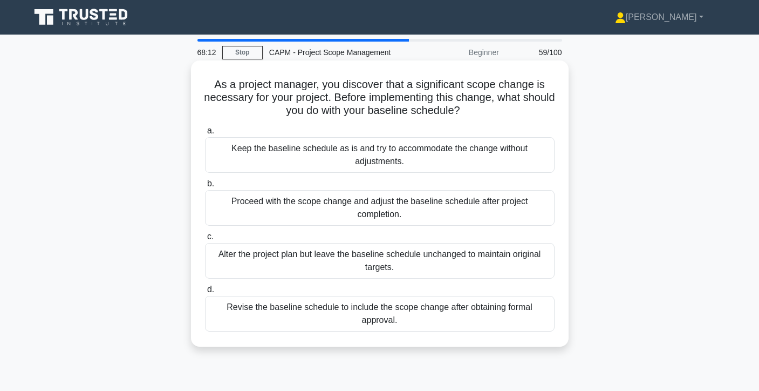
click at [436, 321] on div "Revise the baseline schedule to include the scope change after obtaining formal…" at bounding box center [380, 314] width 350 height 36
click at [205, 293] on input "d. Revise the baseline schedule to include the scope change after obtaining for…" at bounding box center [205, 289] width 0 height 7
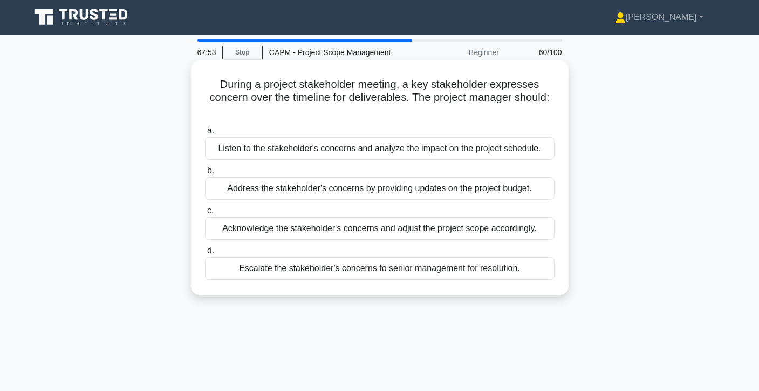
click at [473, 148] on div "Listen to the stakeholder's concerns and analyze the impact on the project sche…" at bounding box center [380, 148] width 350 height 23
click at [205, 134] on input "a. Listen to the stakeholder's concerns and analyze the impact on the project s…" at bounding box center [205, 130] width 0 height 7
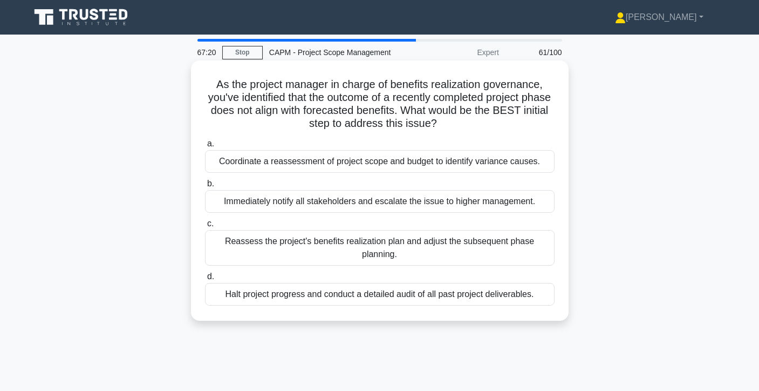
click at [463, 162] on div "Coordinate a reassessment of project scope and budget to identify variance caus…" at bounding box center [380, 161] width 350 height 23
click at [205, 147] on input "a. Coordinate a reassessment of project scope and budget to identify variance c…" at bounding box center [205, 143] width 0 height 7
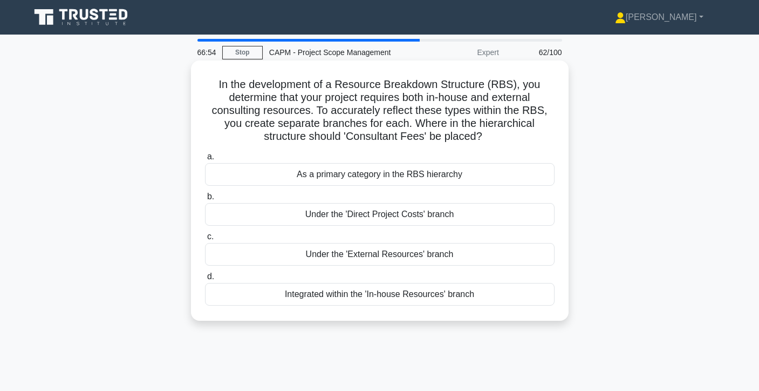
click at [441, 257] on div "Under the 'External Resources' branch" at bounding box center [380, 254] width 350 height 23
click at [205, 240] on input "c. Under the 'External Resources' branch" at bounding box center [205, 236] width 0 height 7
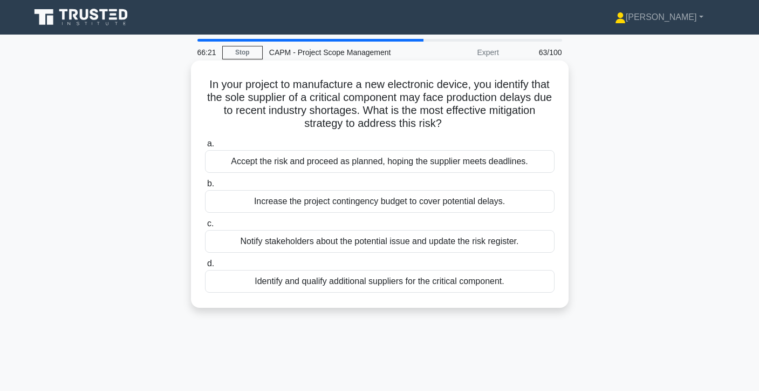
click at [409, 207] on div "Increase the project contingency budget to cover potential delays." at bounding box center [380, 201] width 350 height 23
click at [205, 187] on input "b. Increase the project contingency budget to cover potential delays." at bounding box center [205, 183] width 0 height 7
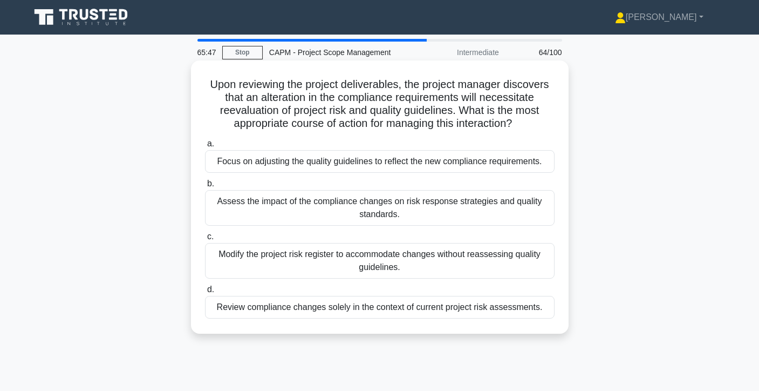
click at [375, 216] on div "Assess the impact of the compliance changes on risk response strategies and qua…" at bounding box center [380, 208] width 350 height 36
click at [205, 187] on input "b. Assess the impact of the compliance changes on risk response strategies and …" at bounding box center [205, 183] width 0 height 7
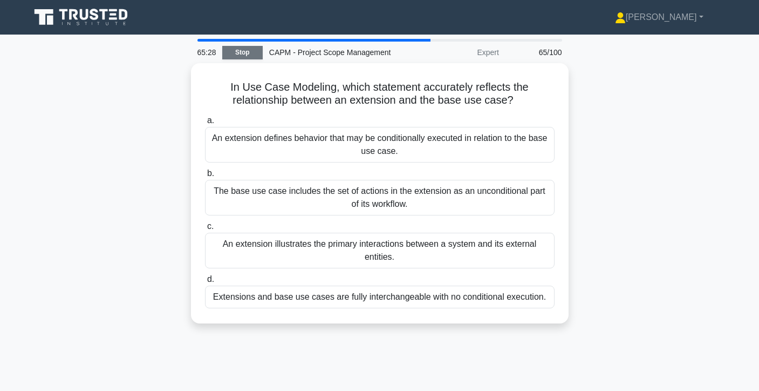
click at [235, 55] on link "Stop" at bounding box center [242, 52] width 40 height 13
click at [247, 59] on link "Stop" at bounding box center [242, 52] width 40 height 13
click at [248, 53] on link "Stop" at bounding box center [242, 52] width 40 height 13
click at [248, 56] on link "Stop" at bounding box center [242, 52] width 40 height 13
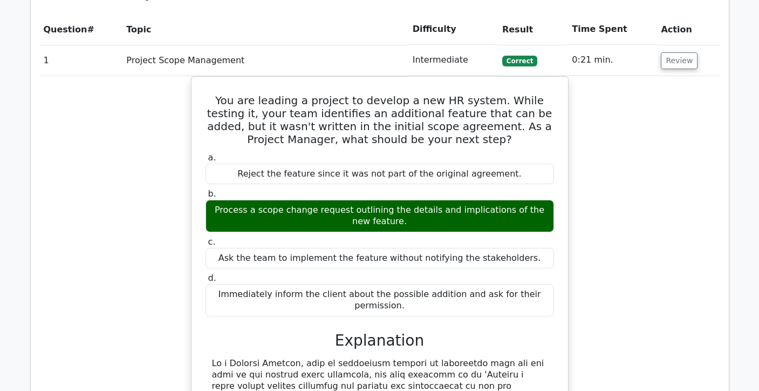
scroll to position [1142, 0]
